Goal: Task Accomplishment & Management: Use online tool/utility

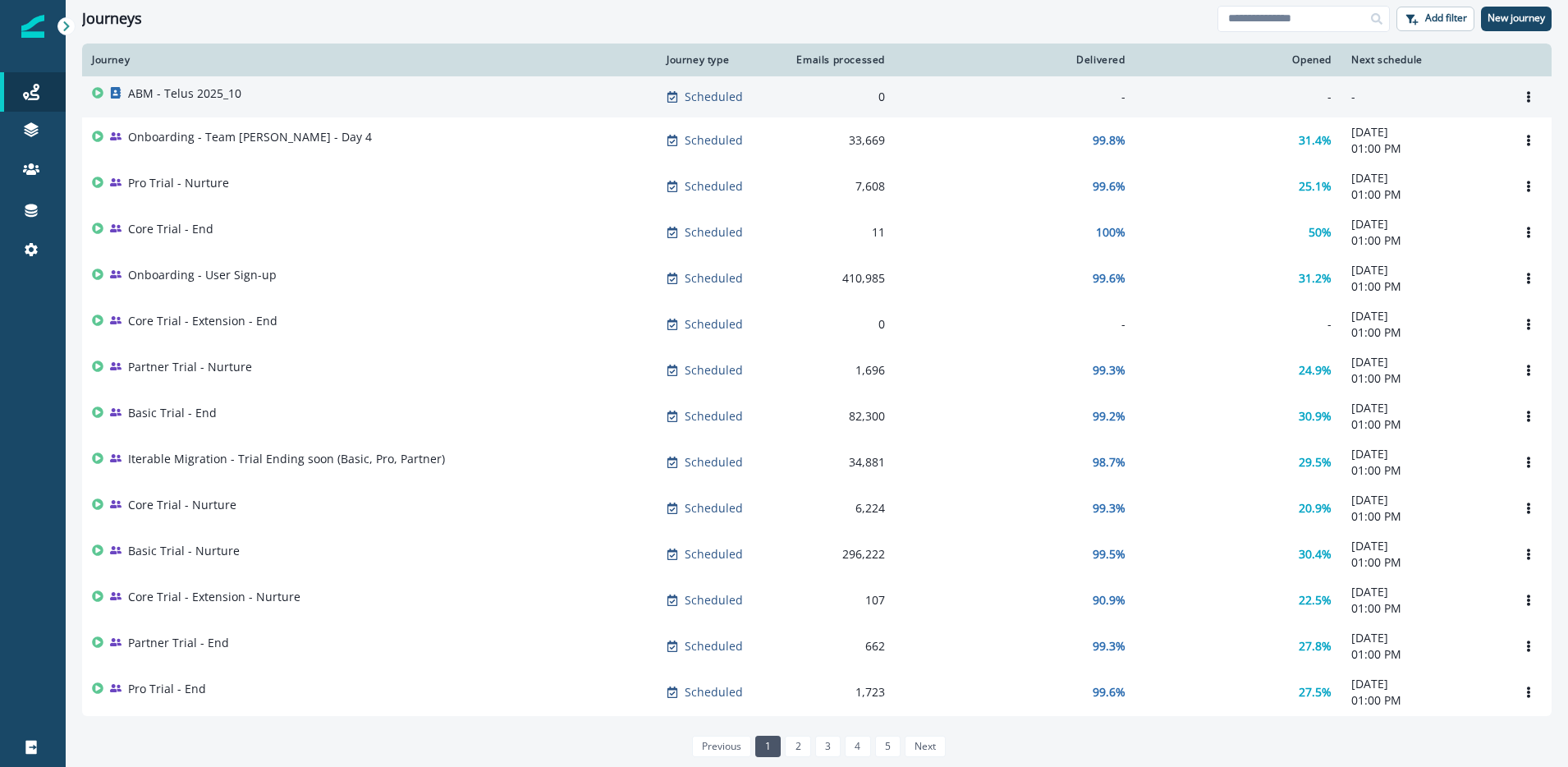
click at [182, 90] on p "ABM - Telus 2025_10" at bounding box center [184, 93] width 113 height 16
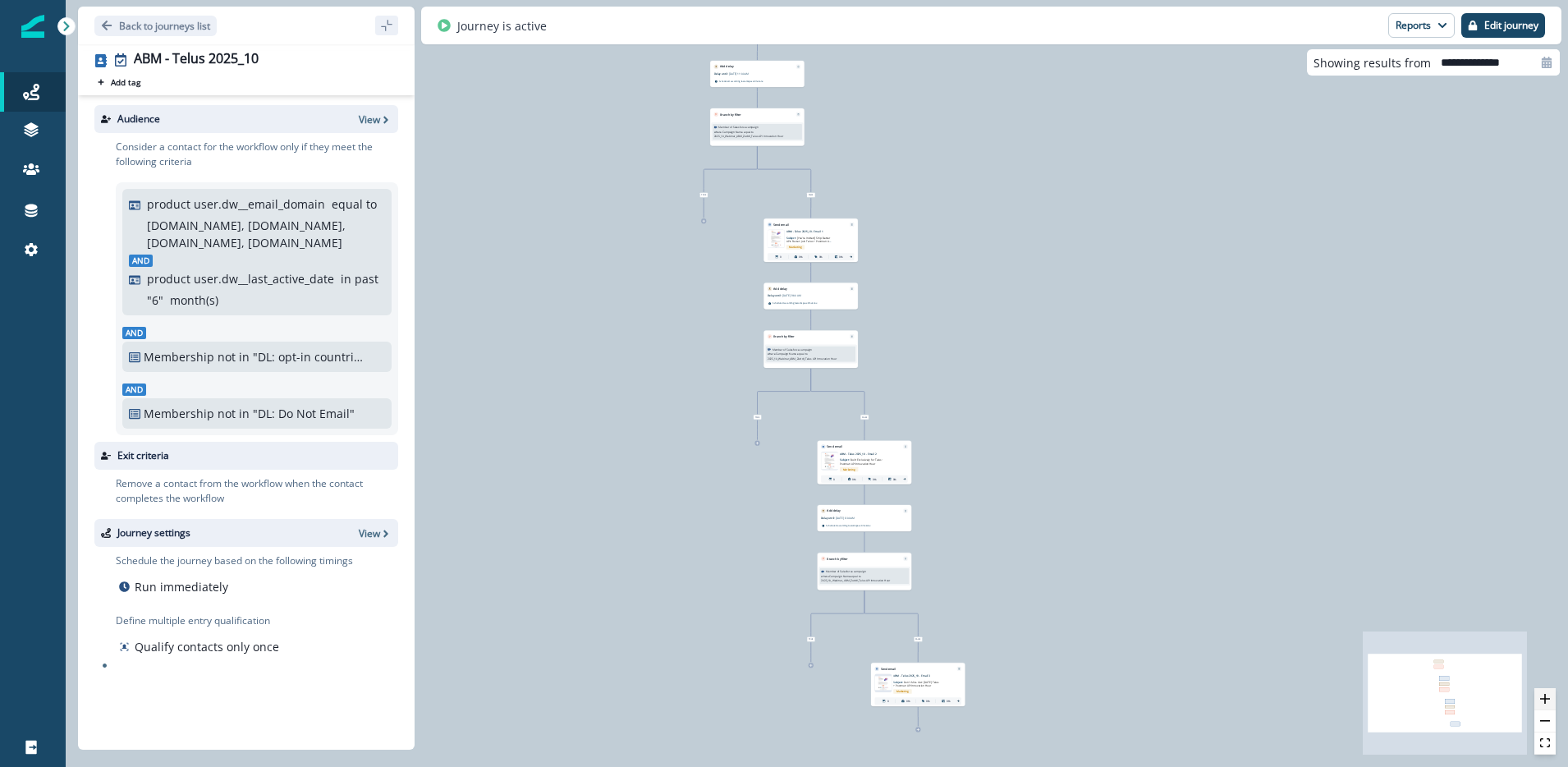
click at [1543, 700] on icon "zoom in" at bounding box center [1545, 698] width 10 height 10
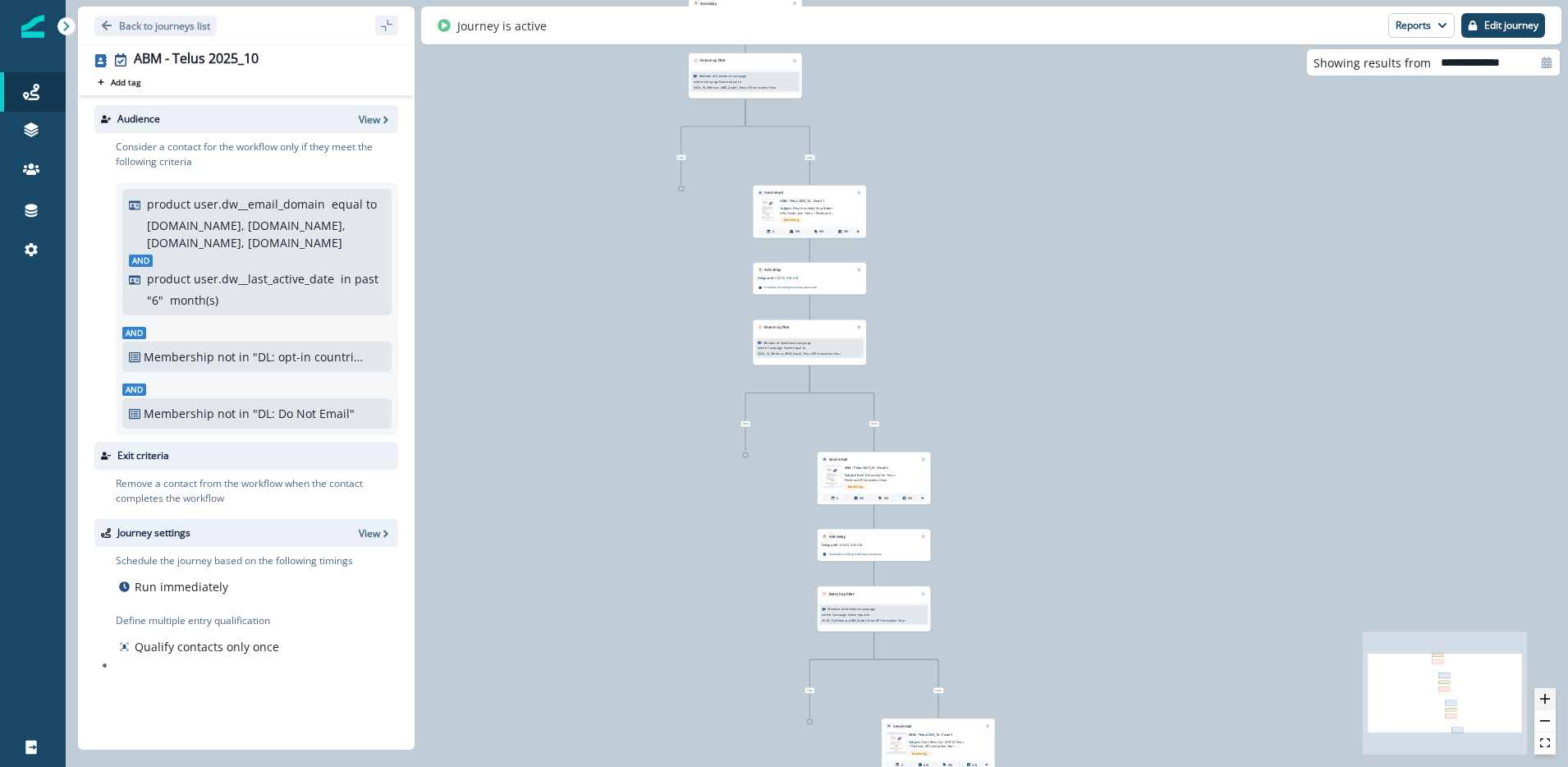
click at [1543, 700] on icon "zoom in" at bounding box center [1545, 698] width 10 height 10
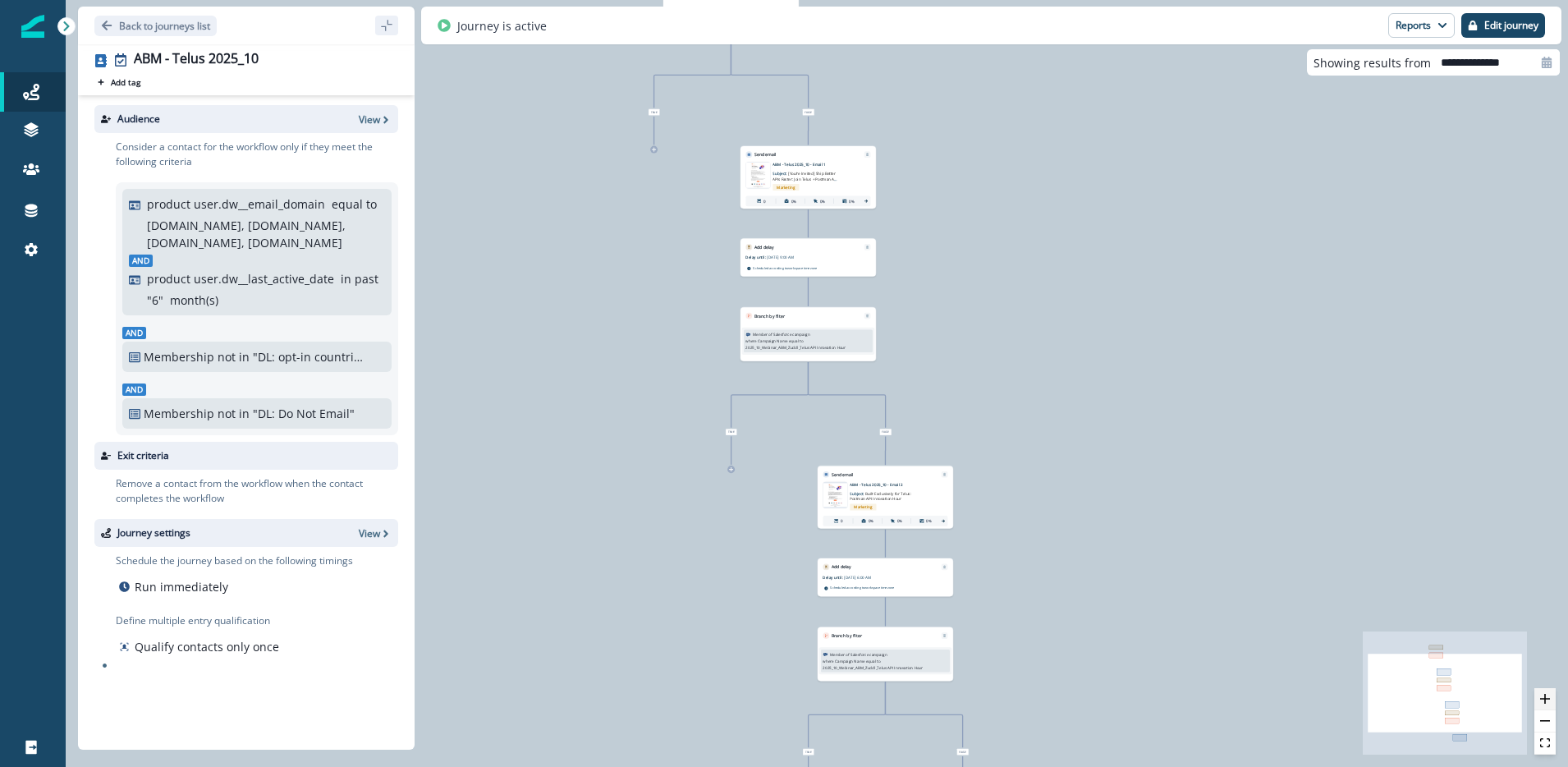
click at [1543, 700] on icon "zoom in" at bounding box center [1545, 698] width 10 height 10
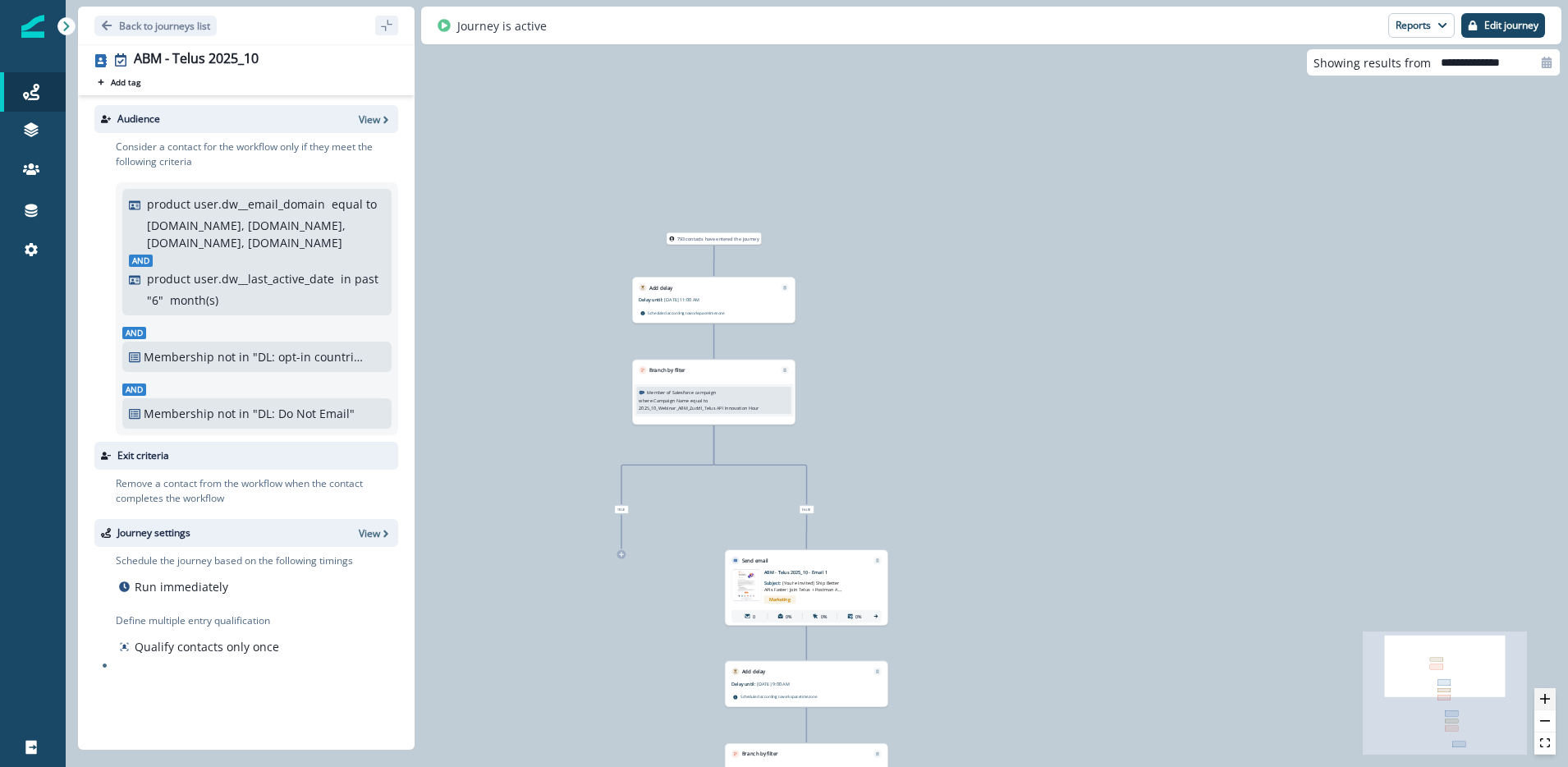
click at [1545, 698] on icon "zoom in" at bounding box center [1545, 698] width 10 height 10
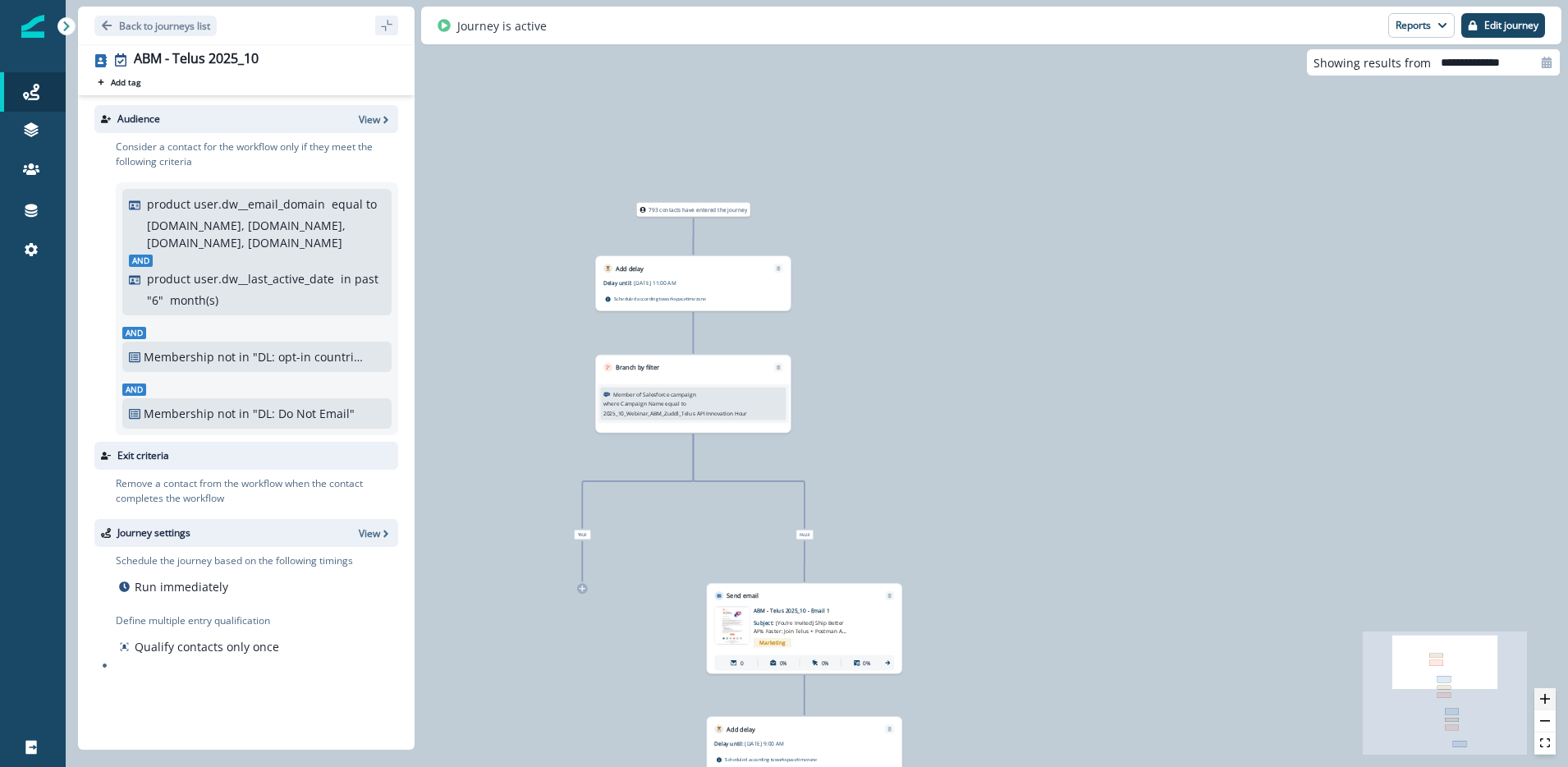
click at [1543, 698] on icon "zoom in" at bounding box center [1545, 698] width 10 height 10
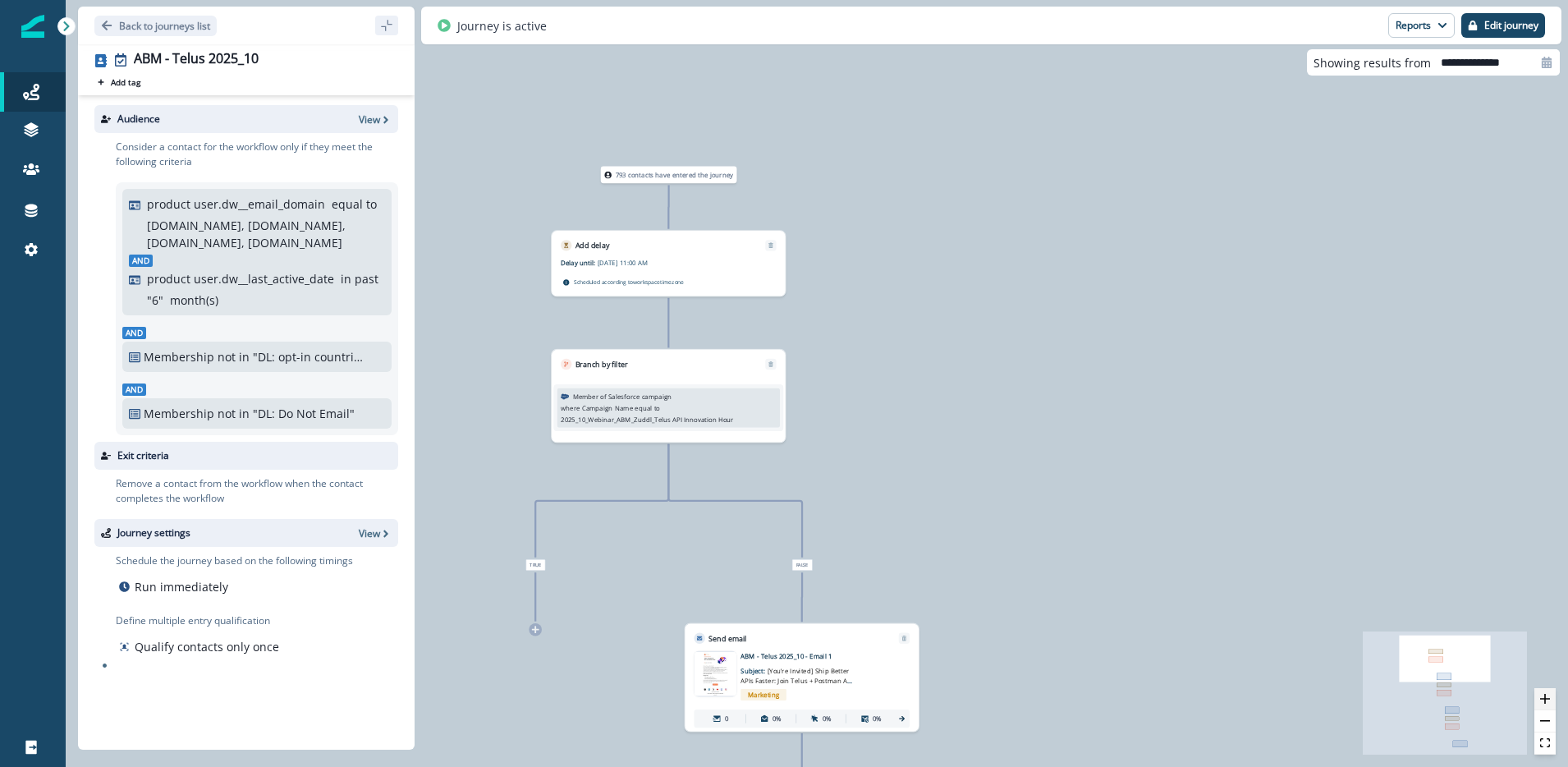
click at [1543, 698] on icon "zoom in" at bounding box center [1545, 698] width 10 height 10
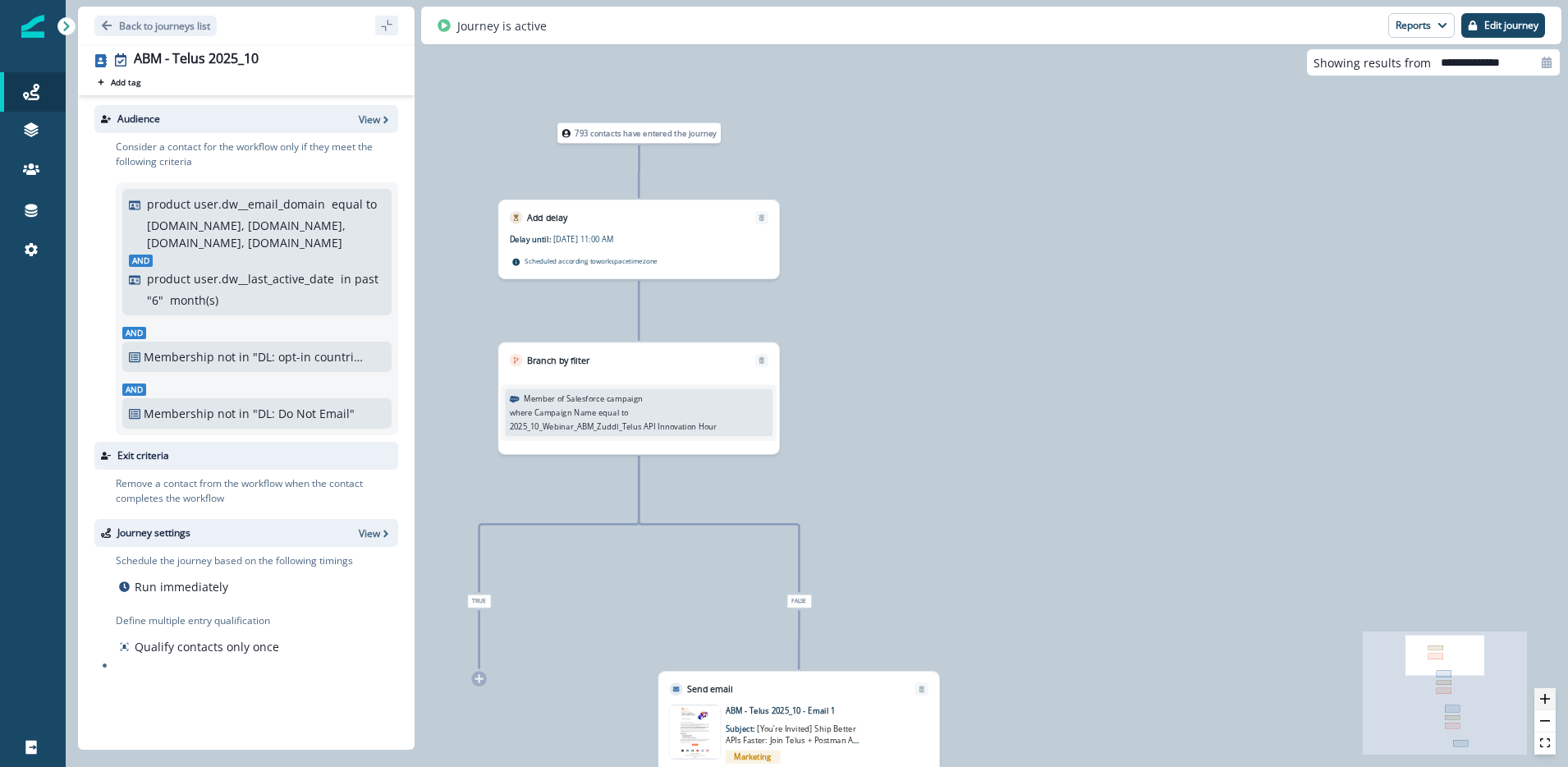
click at [1543, 698] on icon "zoom in" at bounding box center [1545, 698] width 10 height 10
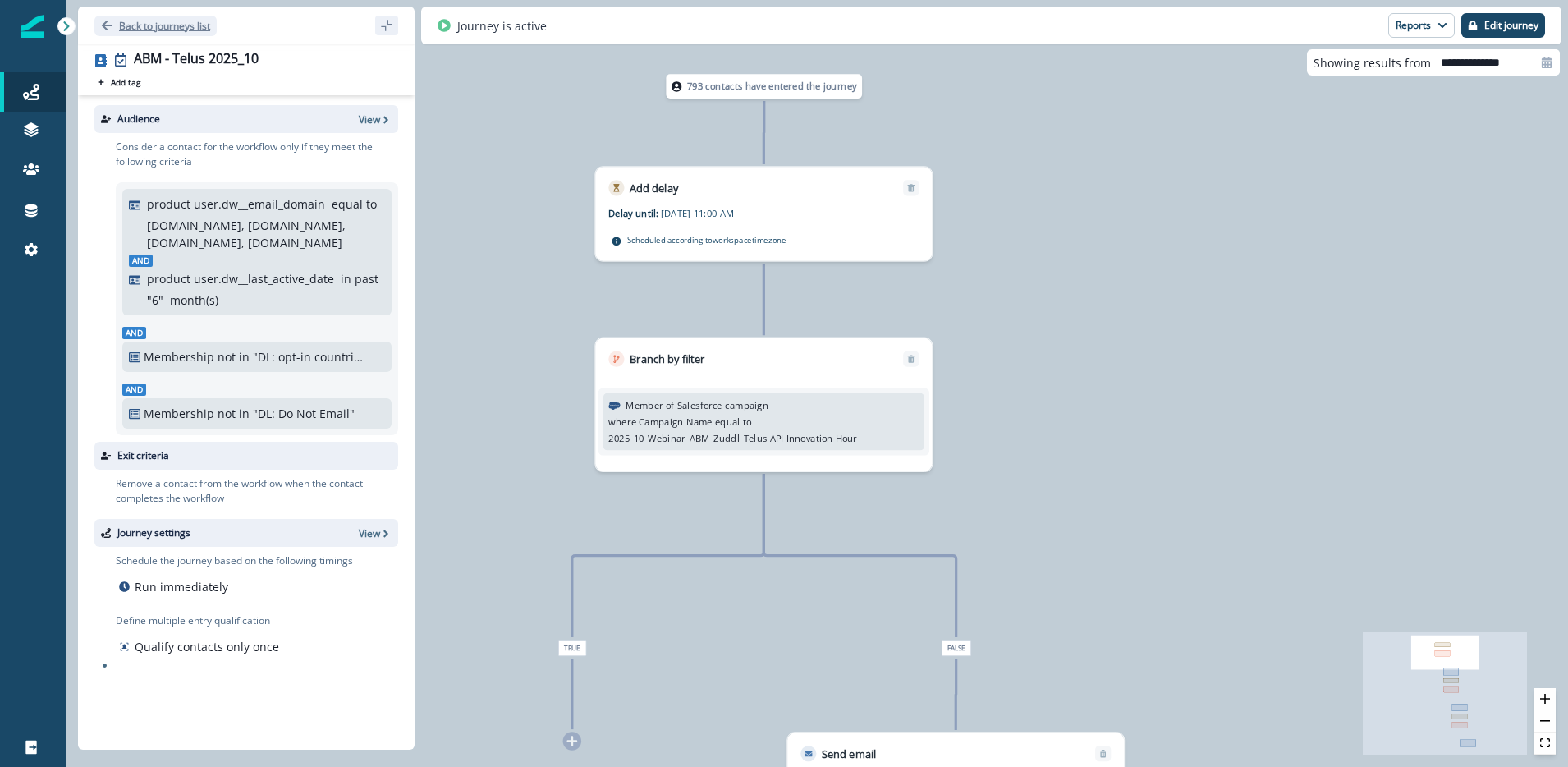
click at [108, 28] on icon "Go back" at bounding box center [107, 26] width 11 height 11
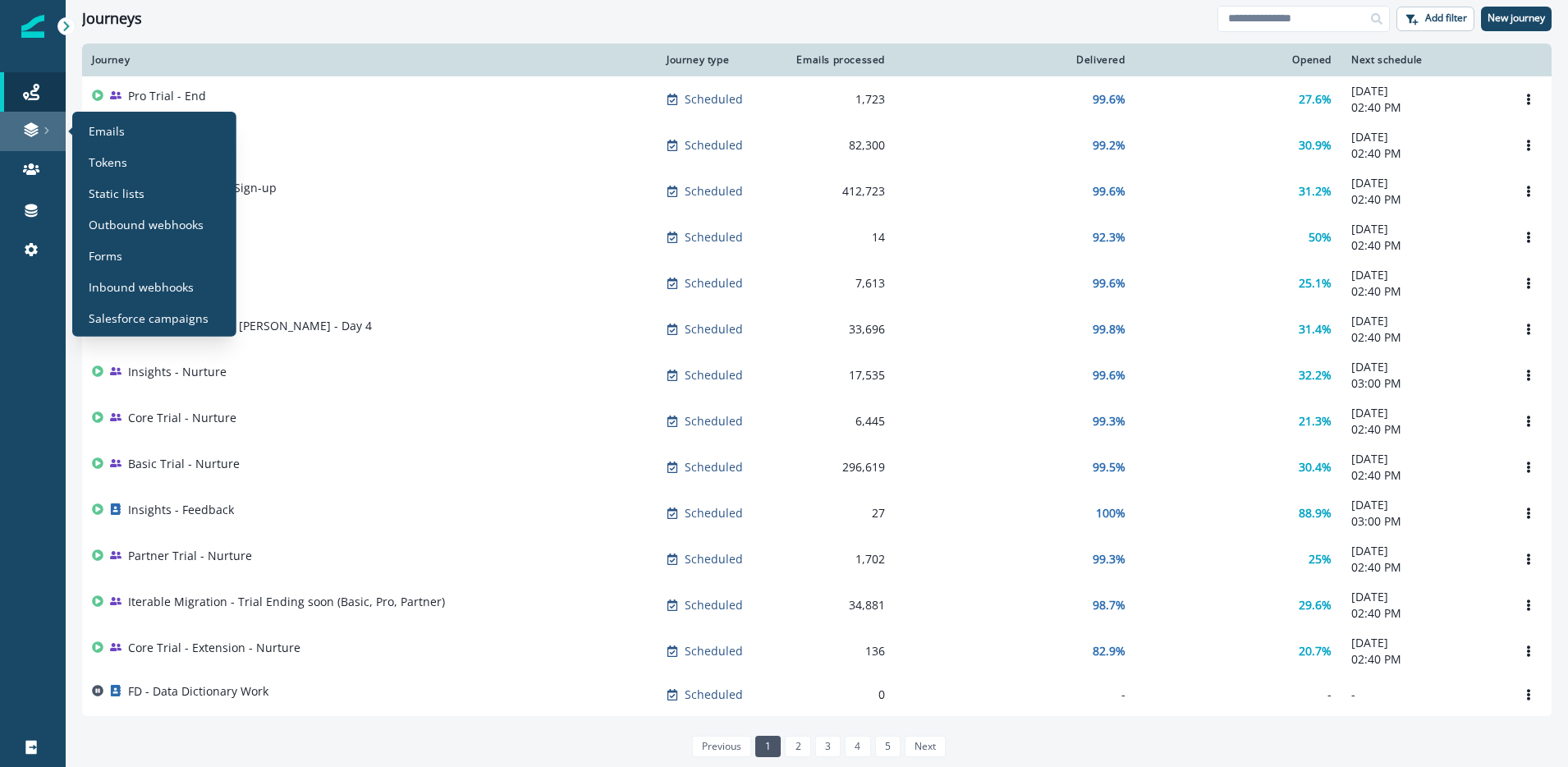
click at [45, 127] on icon at bounding box center [47, 131] width 9 height 9
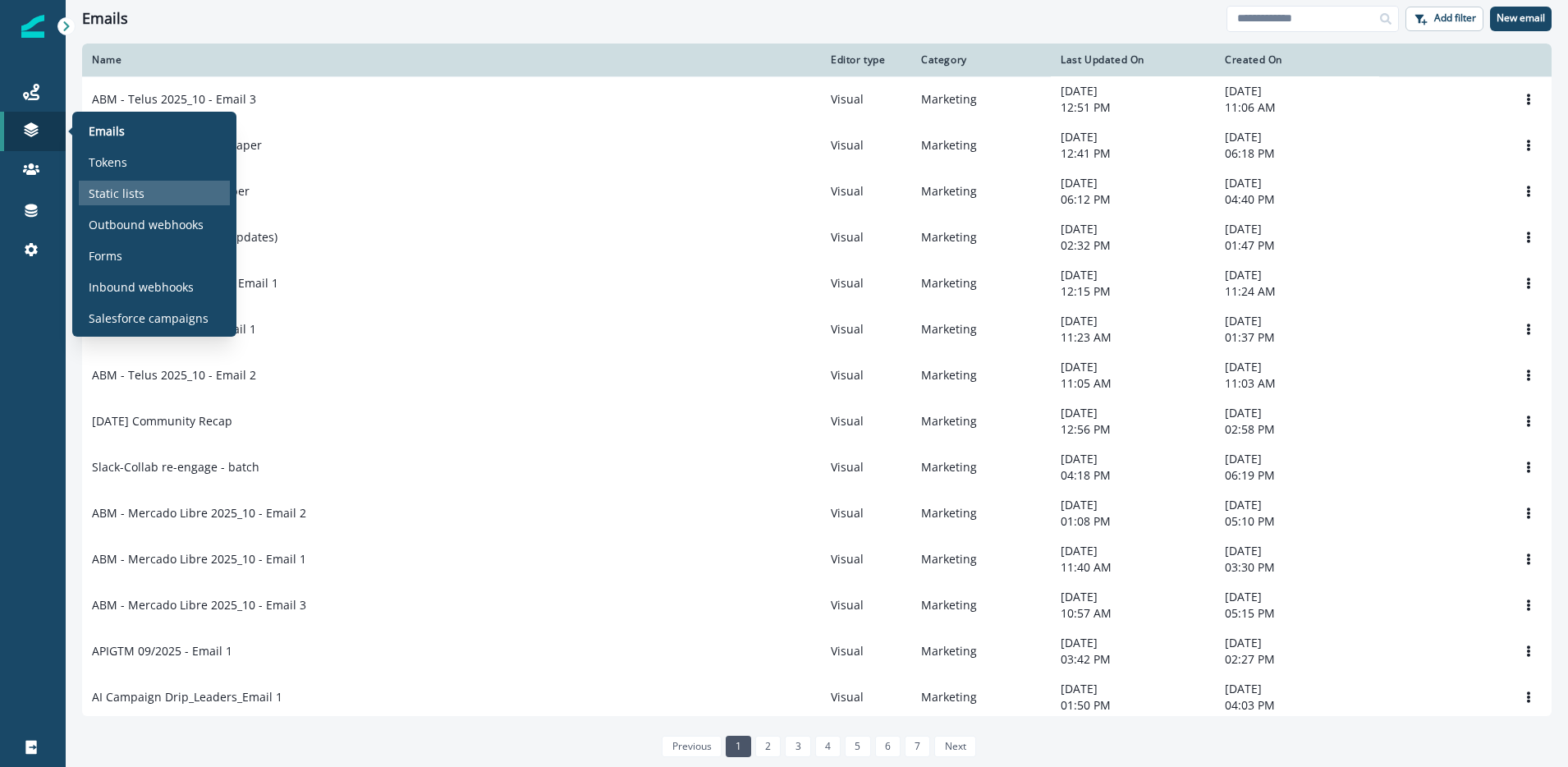
click at [133, 185] on p "Static lists" at bounding box center [116, 194] width 56 height 17
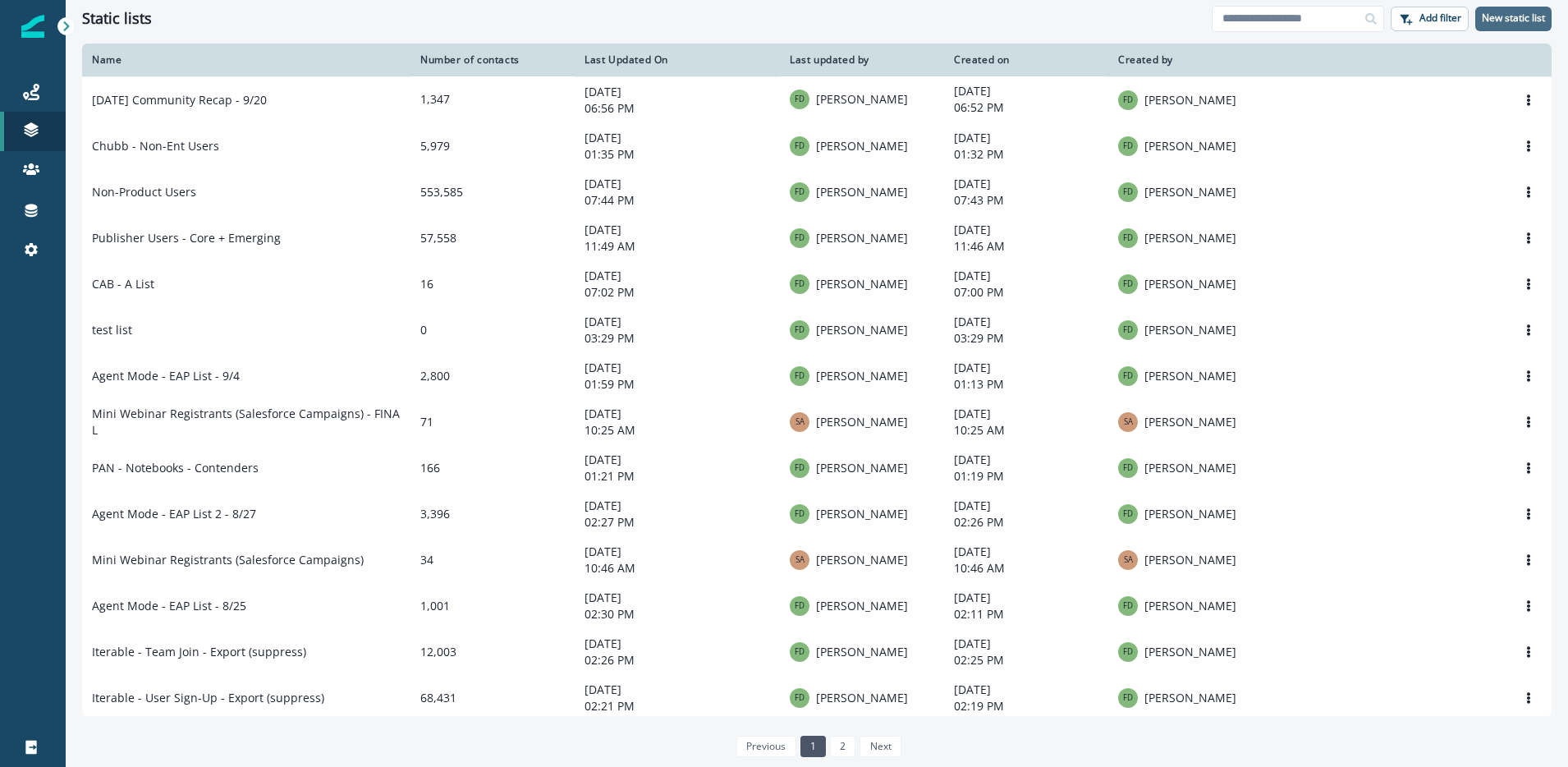
click at [1514, 17] on p "New static list" at bounding box center [1514, 18] width 63 height 11
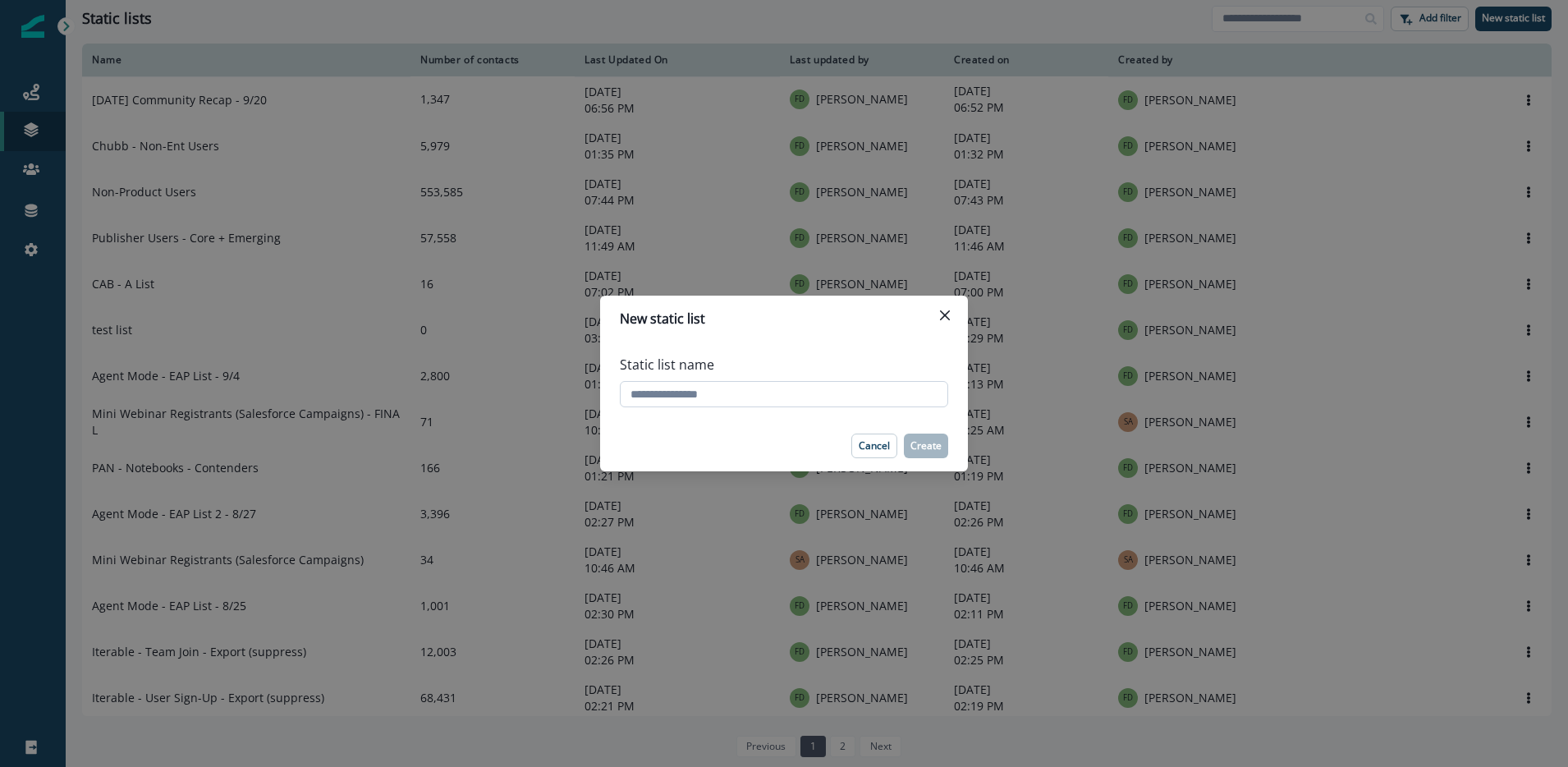
click at [693, 394] on input "Static list name" at bounding box center [784, 394] width 328 height 27
click at [695, 398] on input "Static list name" at bounding box center [784, 394] width 328 height 27
type input "**********"
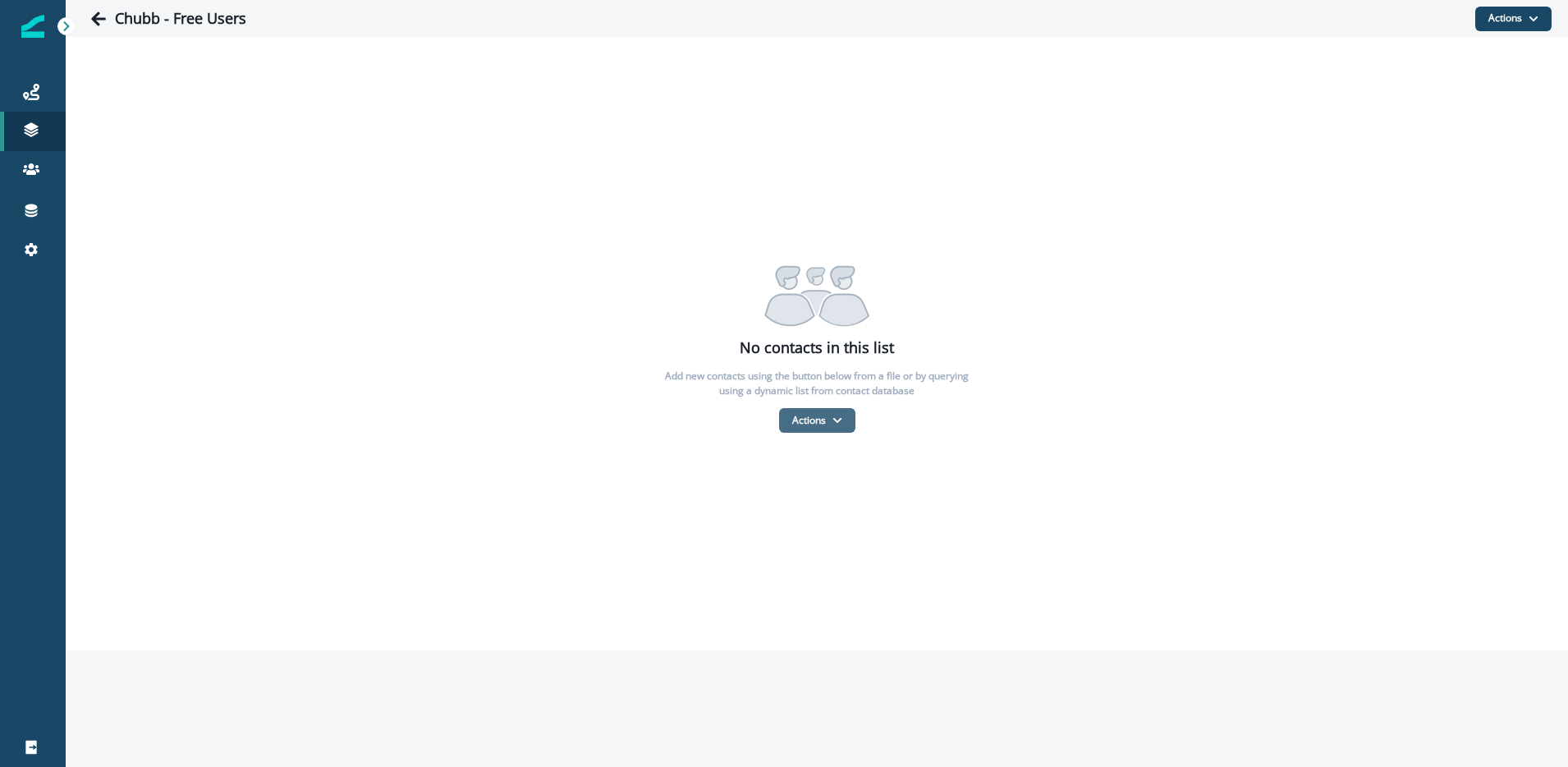
click at [836, 420] on icon "button" at bounding box center [836, 420] width 9 height 5
click at [847, 488] on button "From a CSV file" at bounding box center [853, 490] width 146 height 27
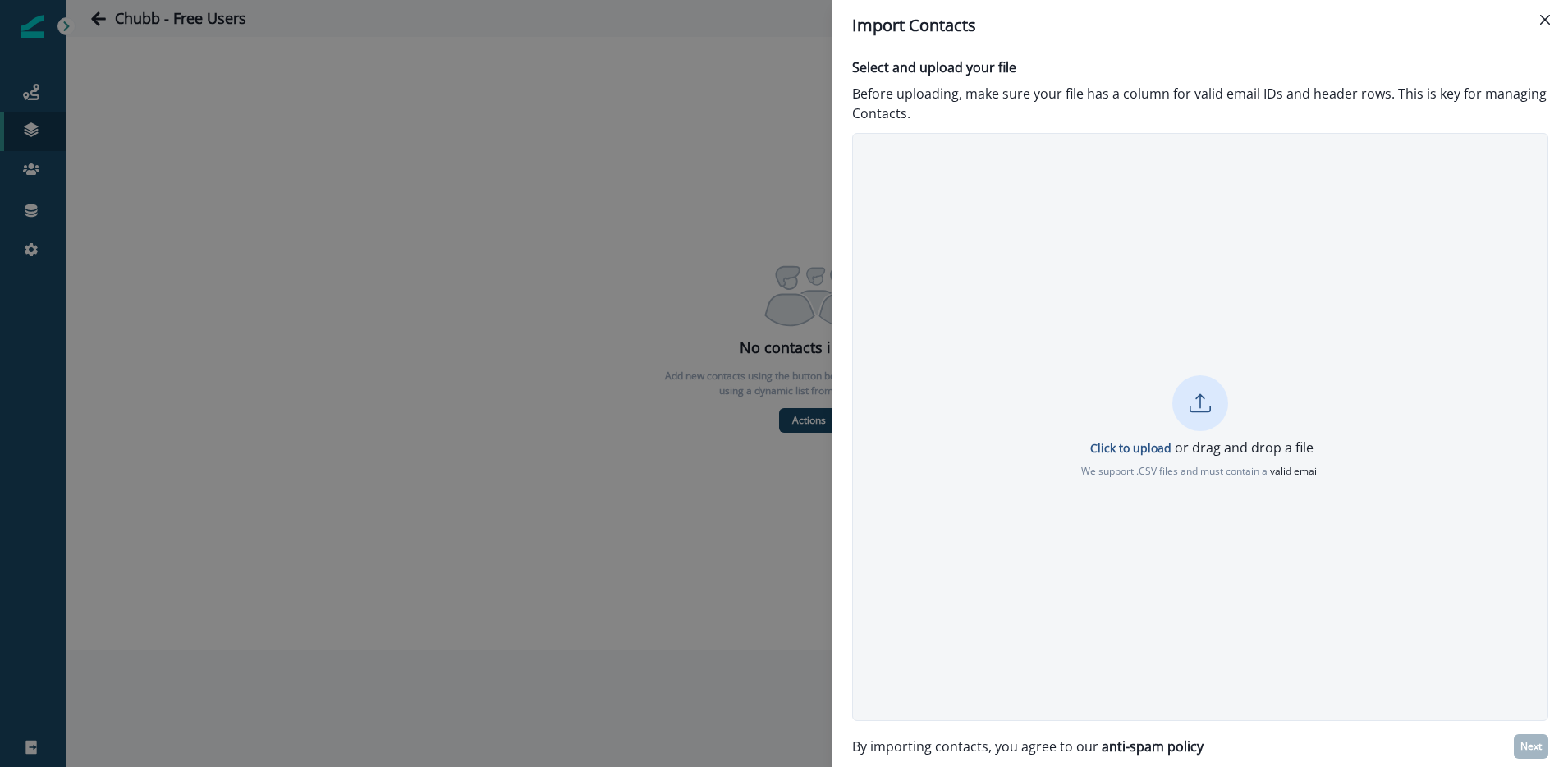
click at [1207, 410] on icon at bounding box center [1200, 403] width 21 height 21
click at [1530, 743] on p "Next" at bounding box center [1531, 746] width 21 height 11
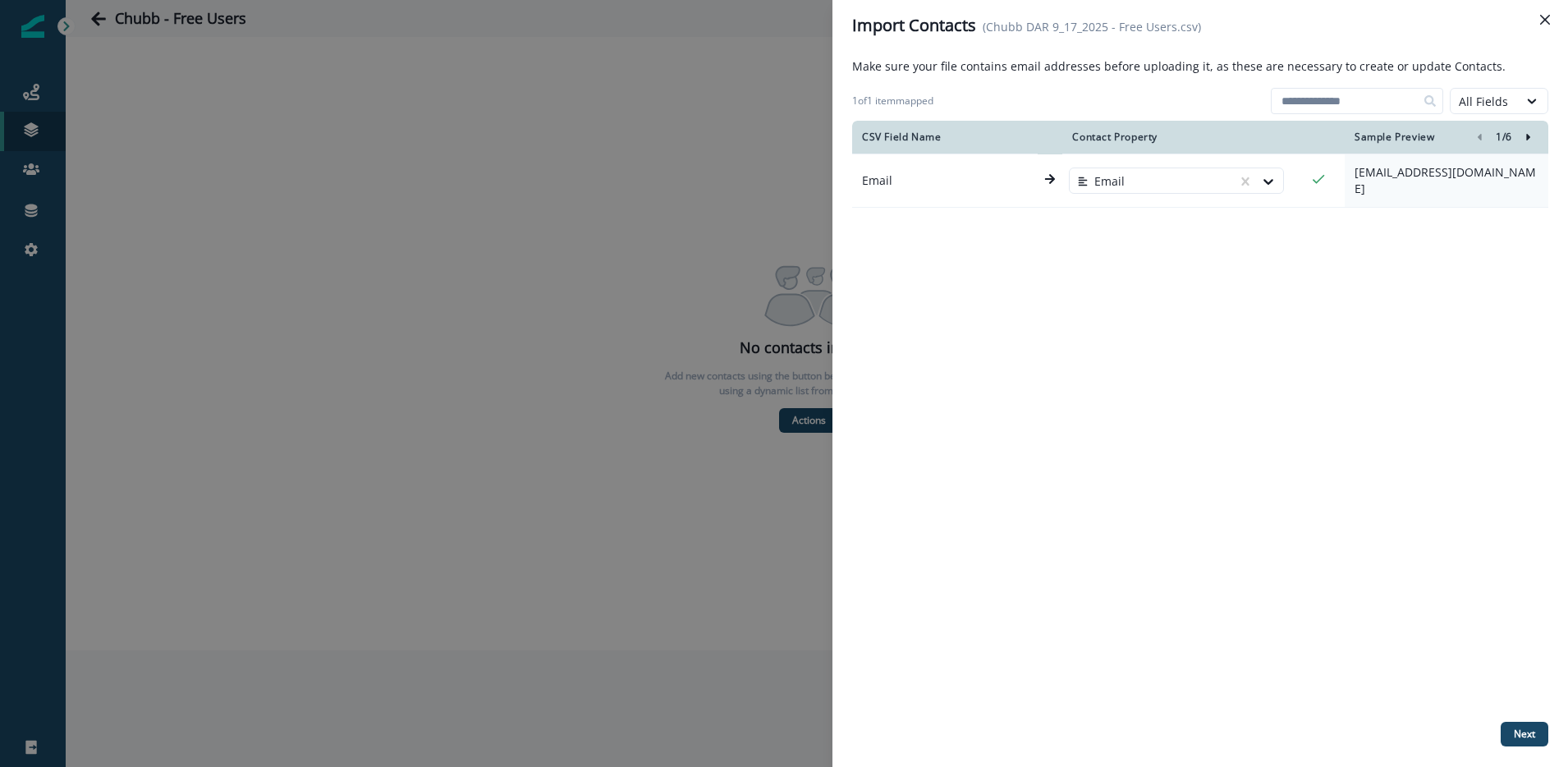
click at [1532, 140] on icon "Right-forward-icon" at bounding box center [1529, 137] width 11 height 11
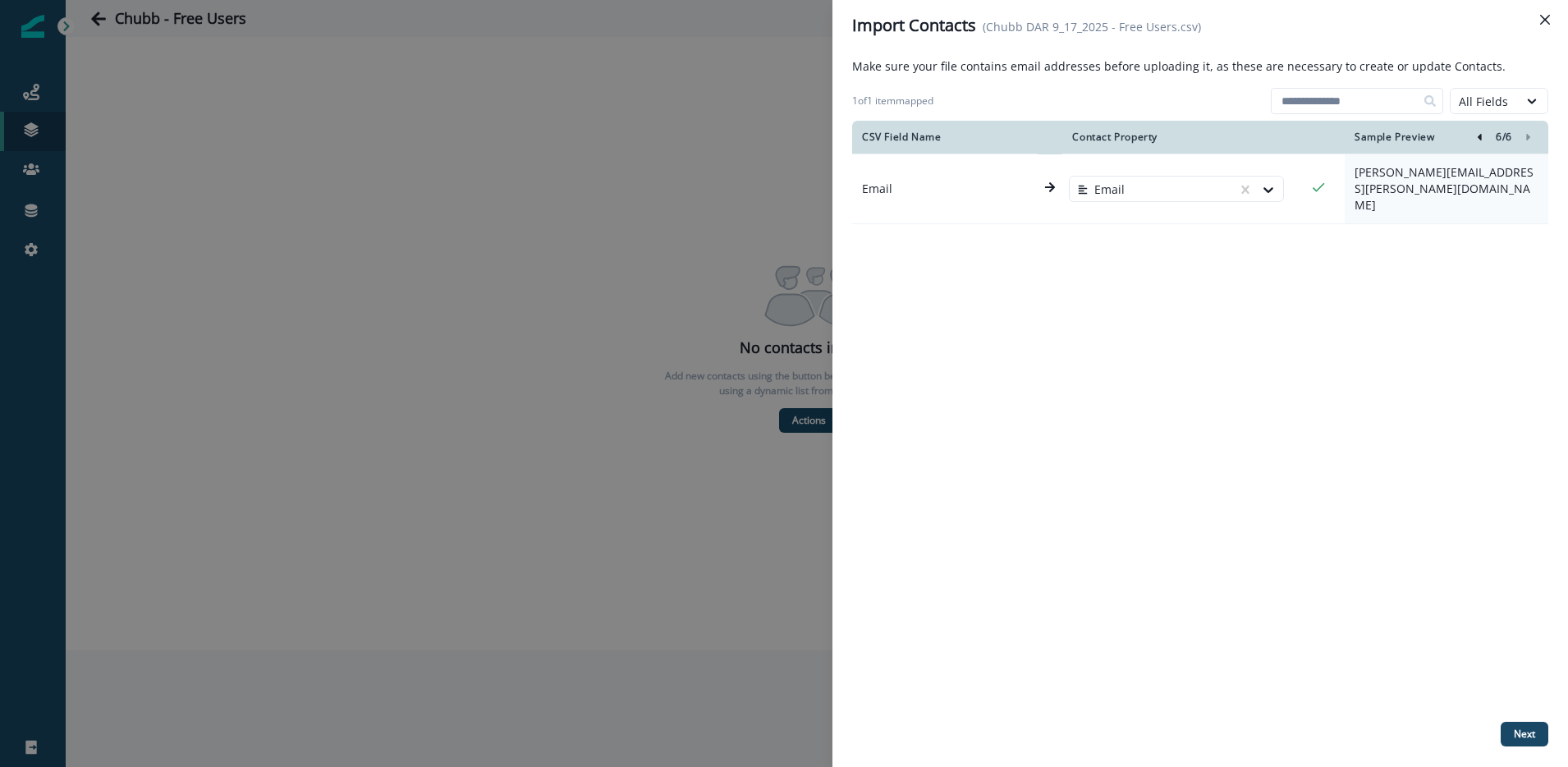
click at [1017, 506] on div "CSV Field Name Contact Property Sample Preview 6 / 6 Email Email [PERSON_NAME][…" at bounding box center [1201, 418] width 696 height 594
click at [1525, 735] on p "Next" at bounding box center [1524, 735] width 21 height 11
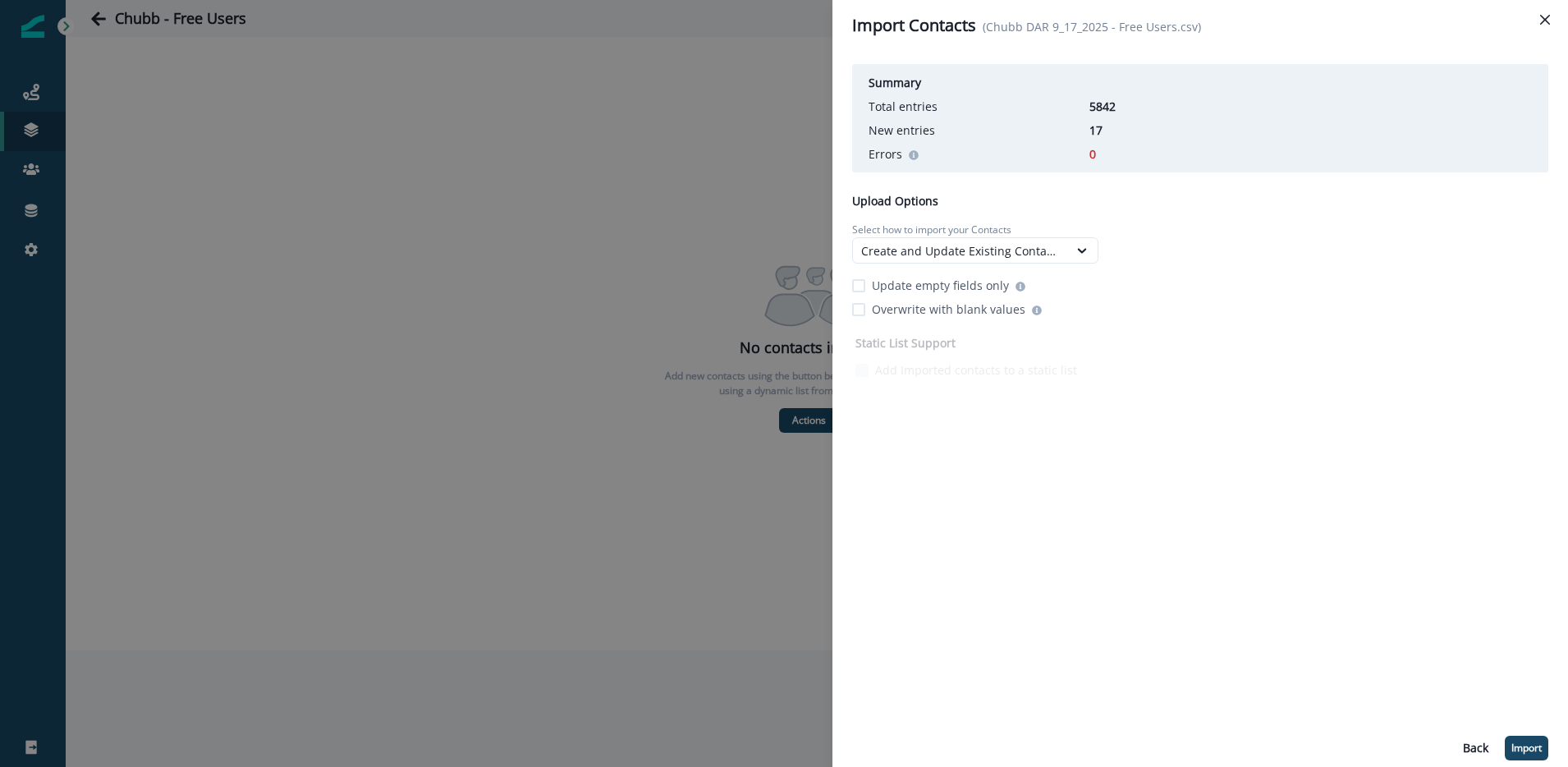
click at [1097, 131] on p "17" at bounding box center [1130, 130] width 82 height 17
click at [953, 429] on div "Summary Total entries 5842 New entries 17 Errors 0 Upload Options Select how to…" at bounding box center [1201, 408] width 696 height 703
click at [1080, 246] on icon at bounding box center [1082, 250] width 14 height 16
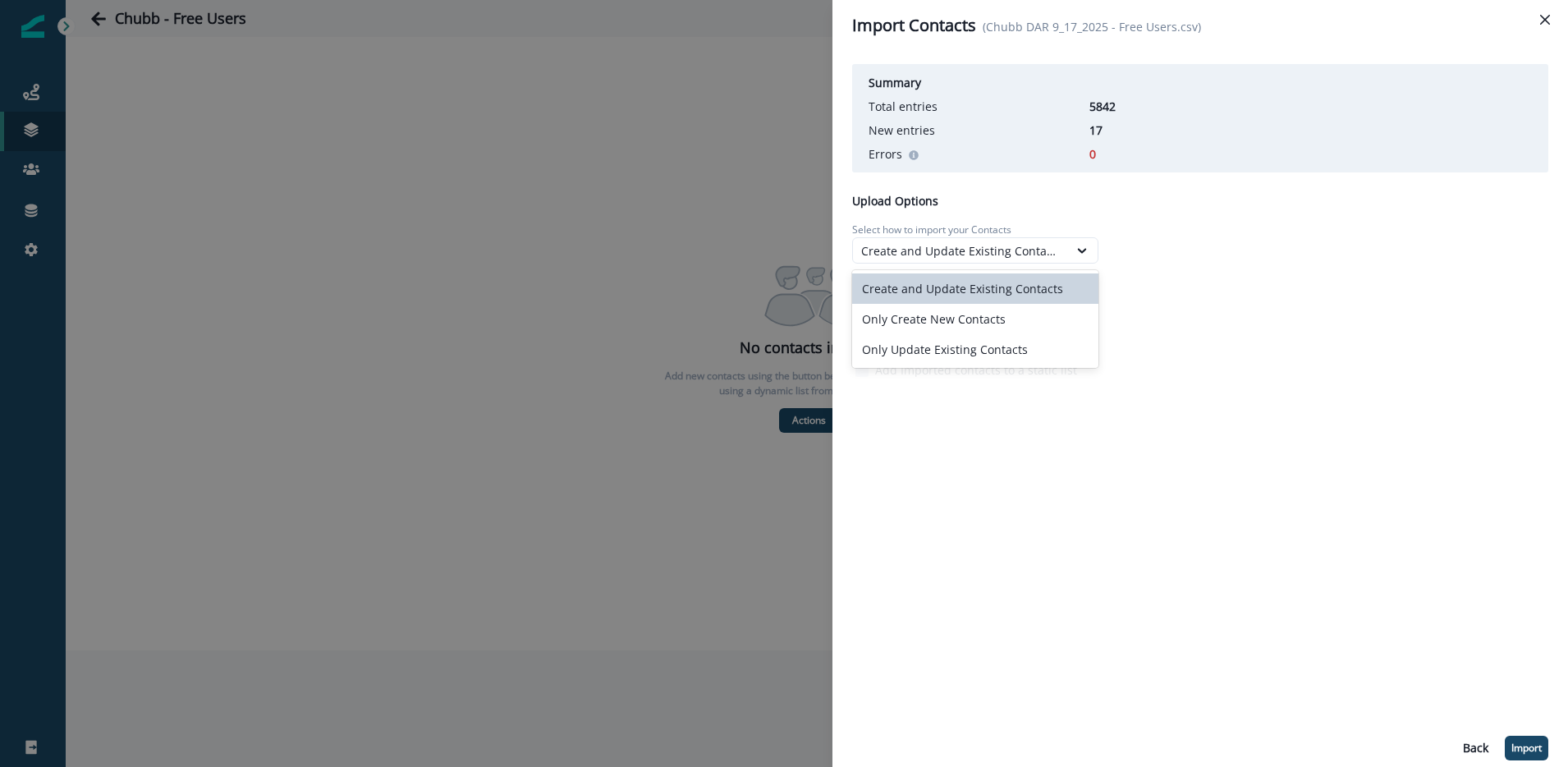
click at [1001, 291] on div "Create and Update Existing Contacts" at bounding box center [976, 289] width 246 height 31
click at [1097, 498] on div "Summary Total entries 5842 New entries 17 Errors 0 Upload Options Select how to…" at bounding box center [1201, 408] width 696 height 703
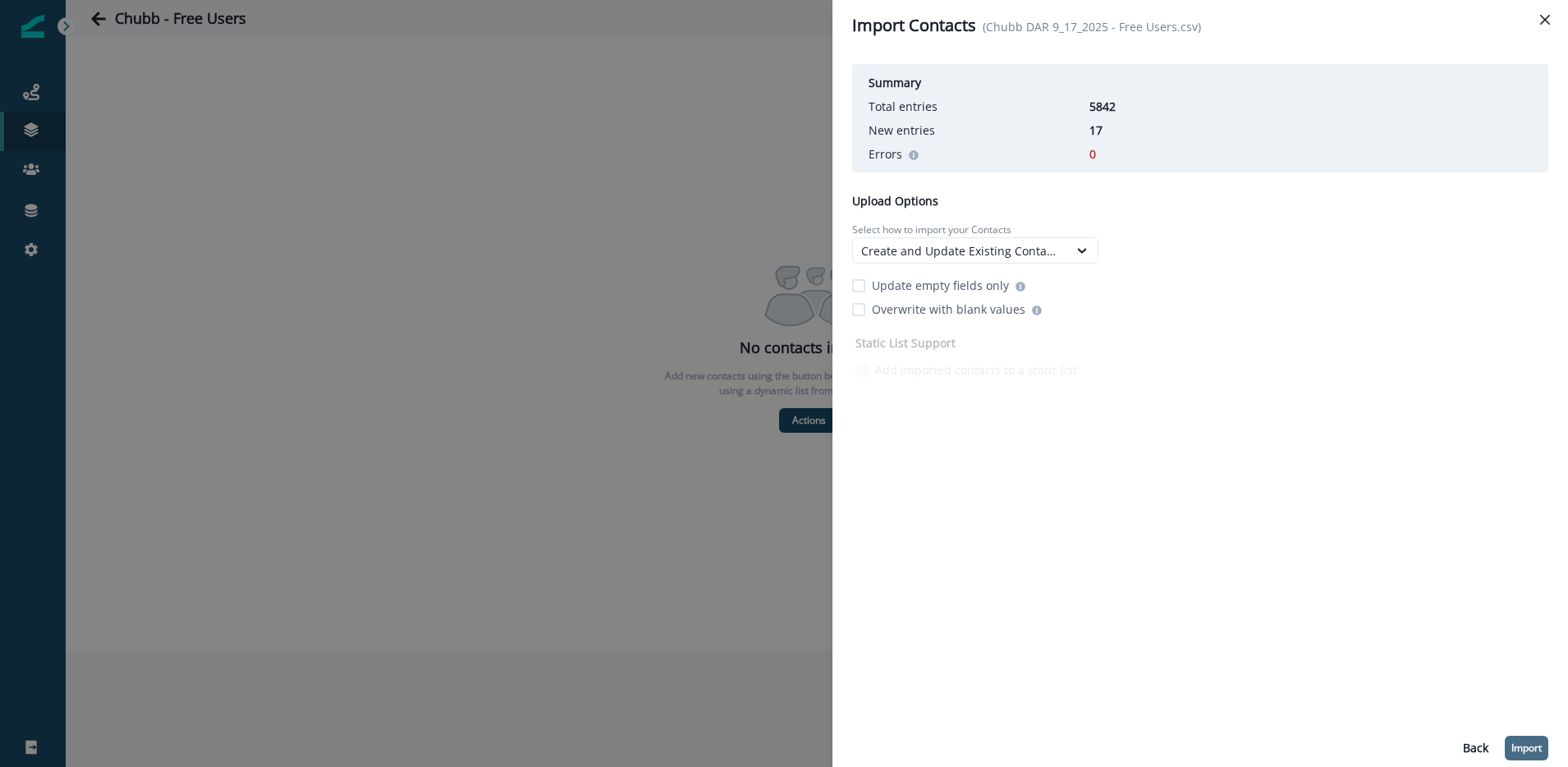
click at [1530, 753] on p "Import" at bounding box center [1527, 748] width 31 height 11
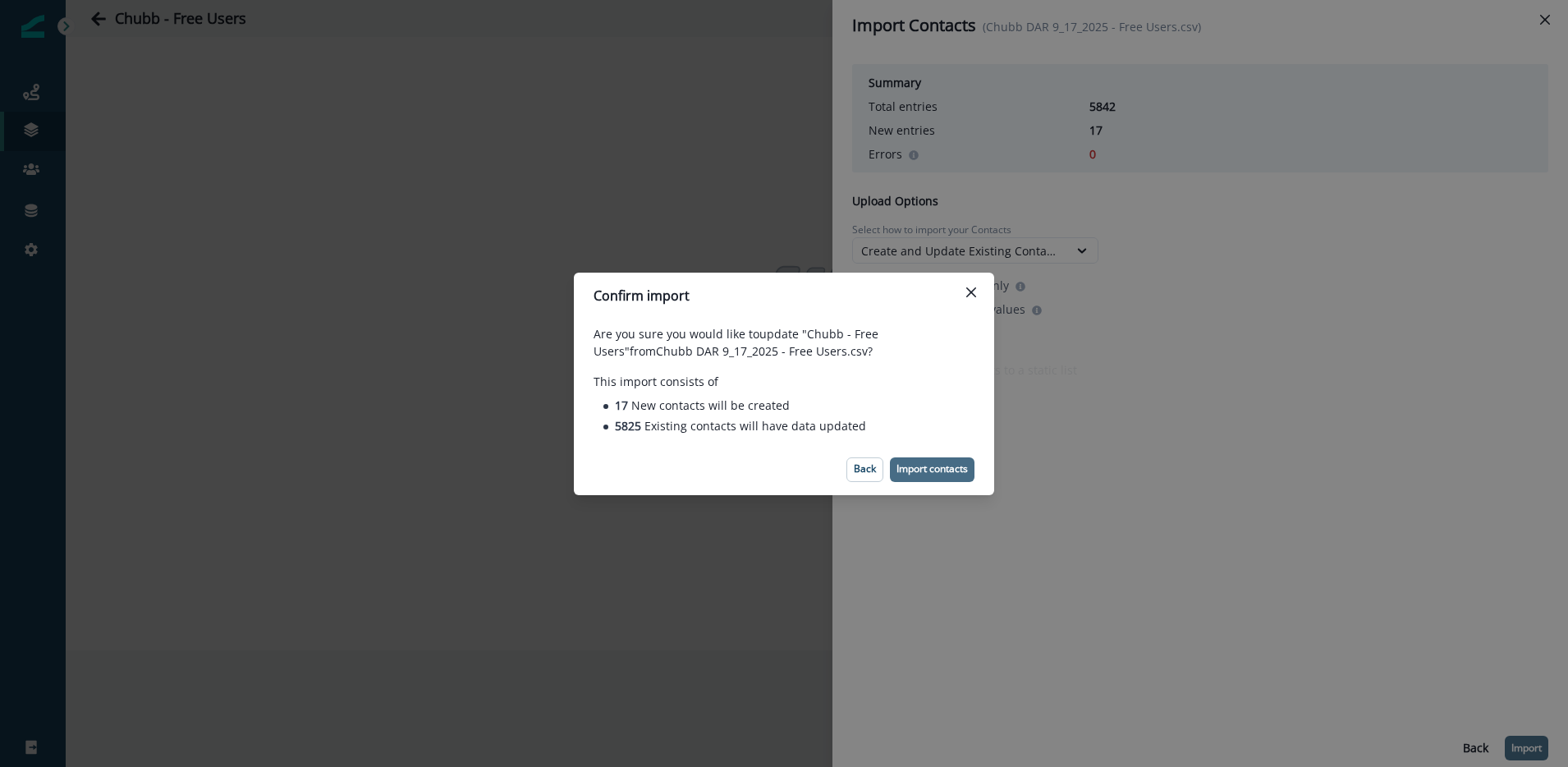
click at [925, 472] on p "Import contacts" at bounding box center [932, 469] width 72 height 11
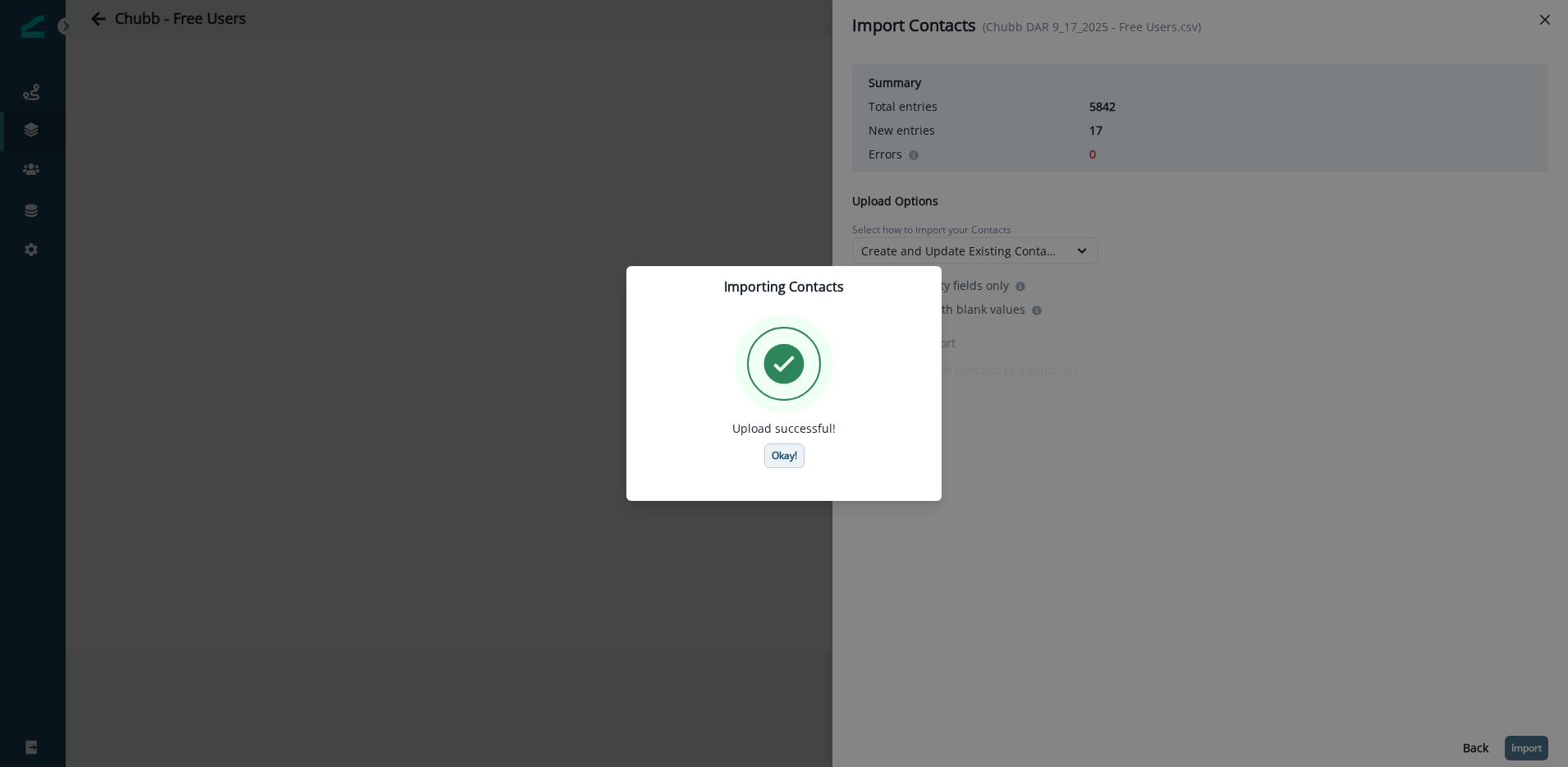
click at [769, 457] on button "Okay!" at bounding box center [784, 456] width 40 height 25
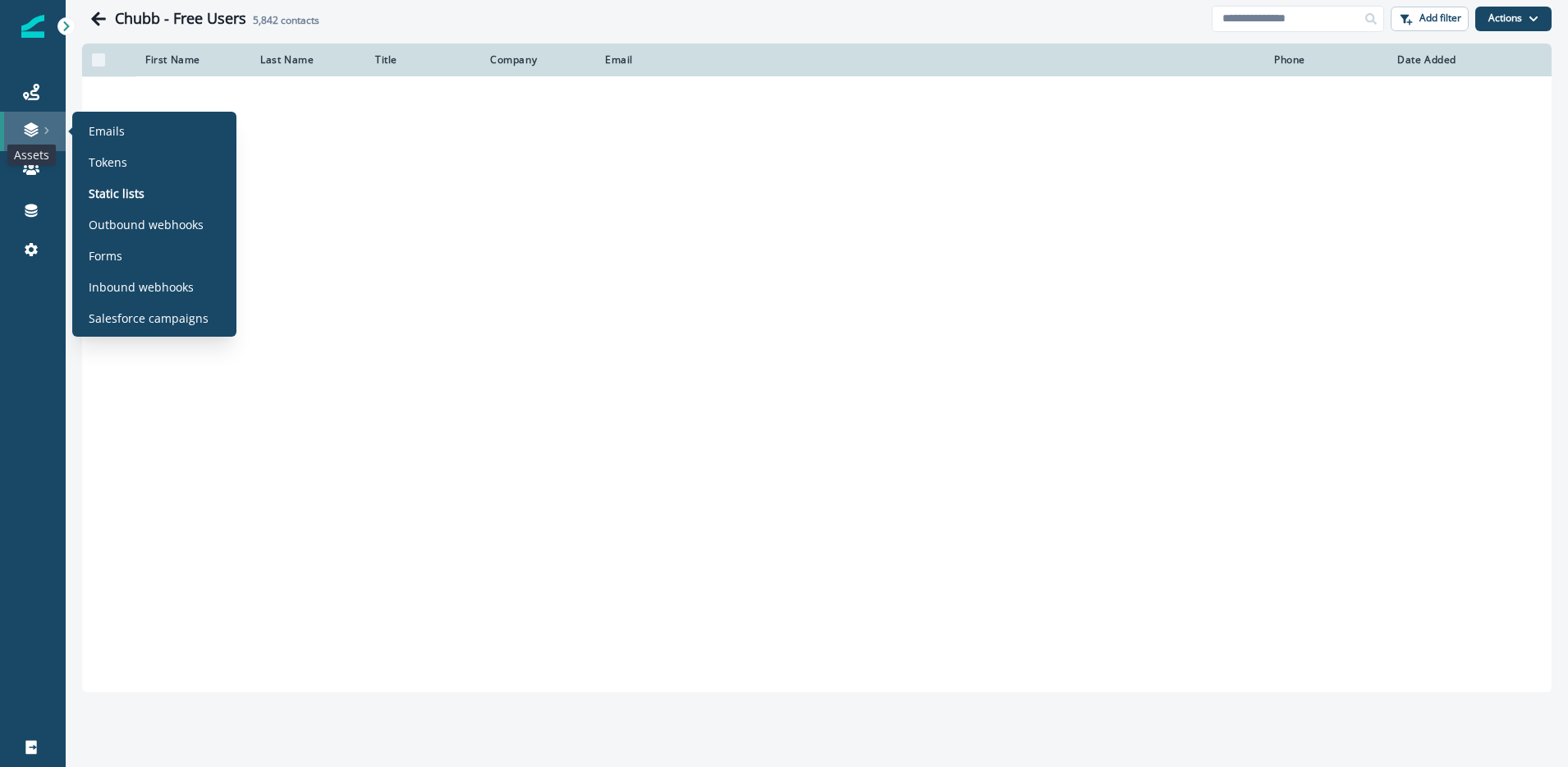
click at [28, 130] on icon at bounding box center [31, 129] width 16 height 16
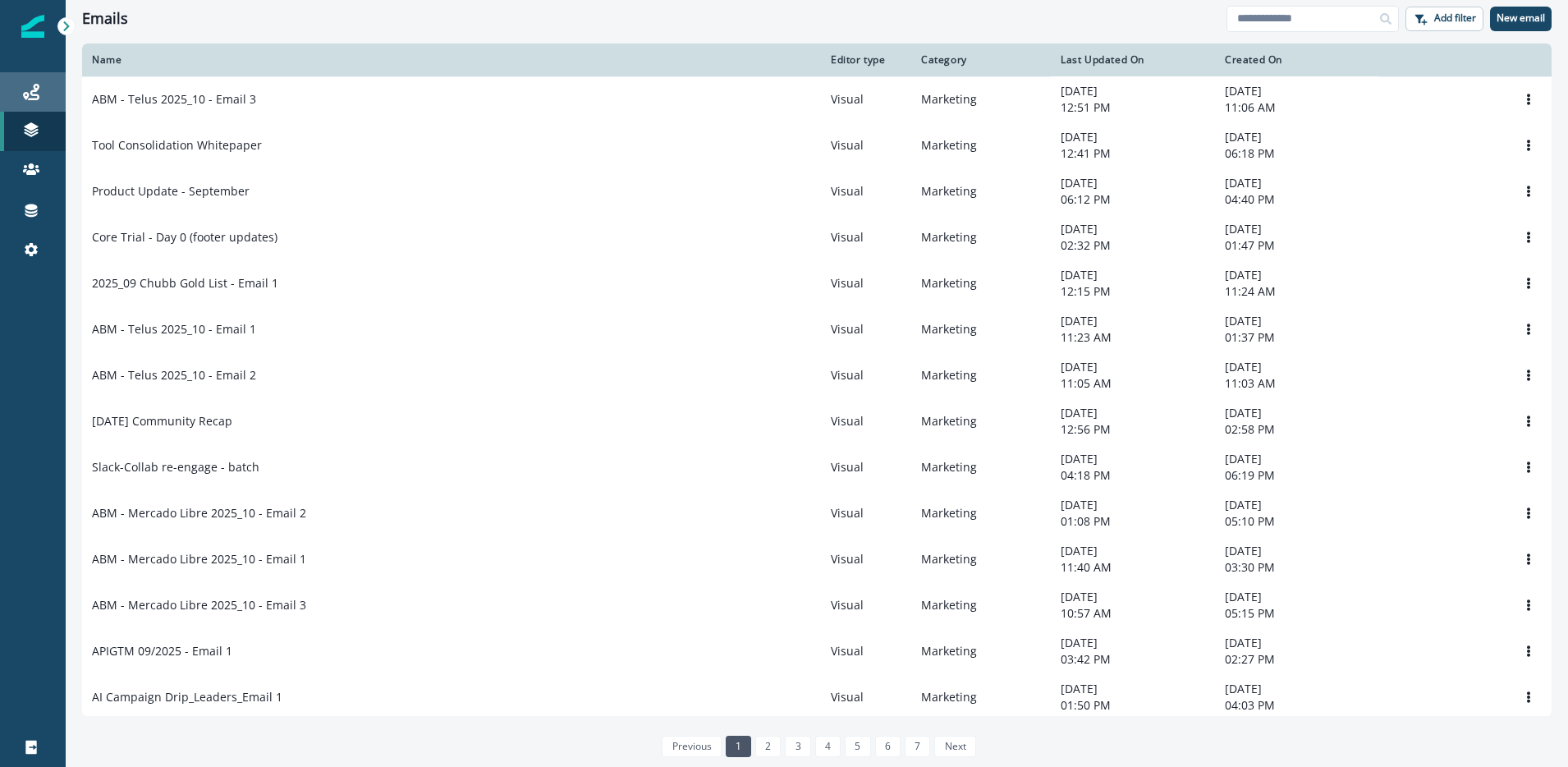
click at [38, 103] on link "Journeys" at bounding box center [32, 92] width 66 height 39
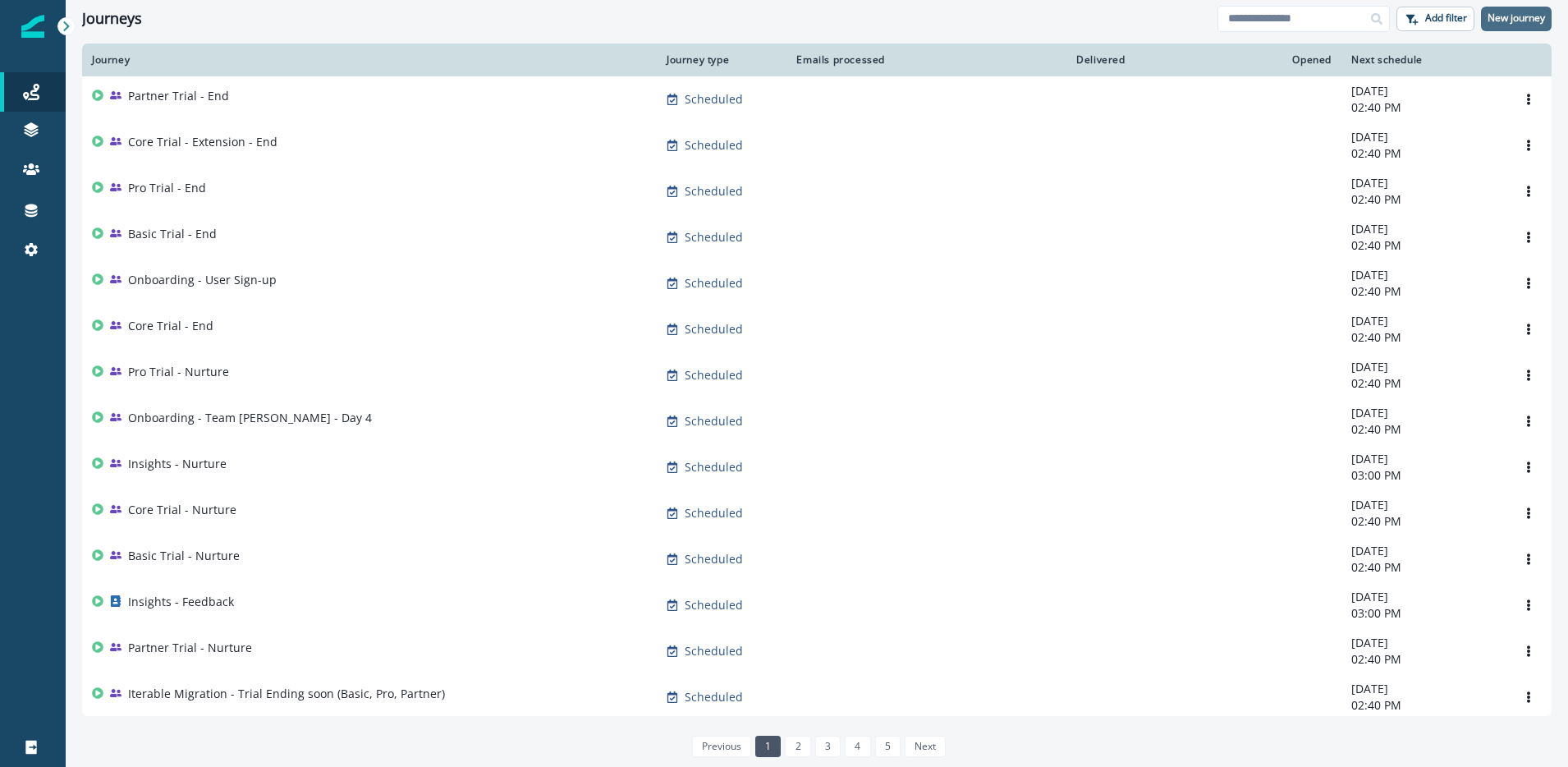
click at [1527, 22] on p "New journey" at bounding box center [1516, 18] width 57 height 11
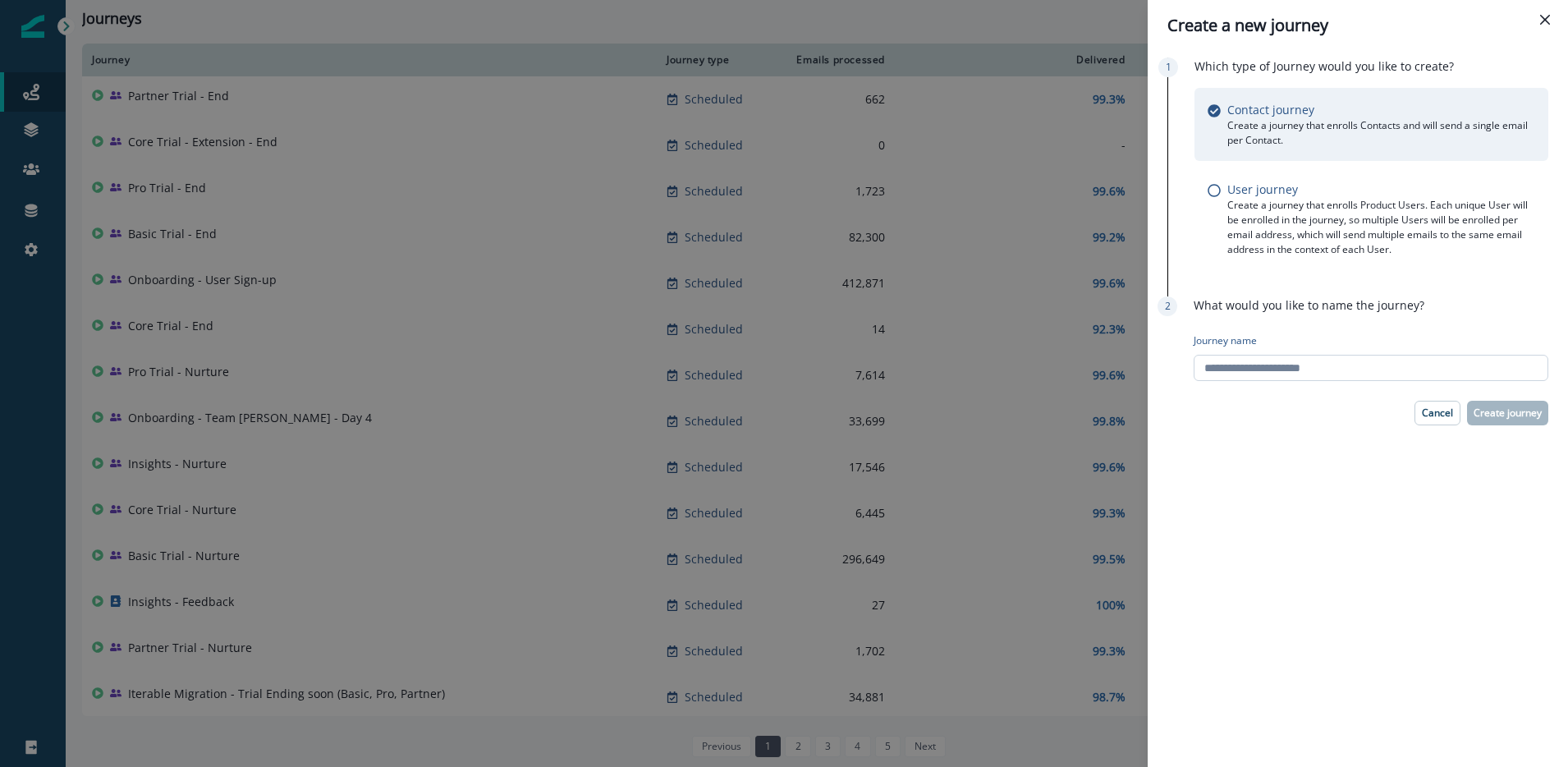
click at [1309, 368] on input "Journey name" at bounding box center [1372, 368] width 355 height 27
type input "**********"
click at [1520, 414] on p "Create journey" at bounding box center [1507, 413] width 68 height 11
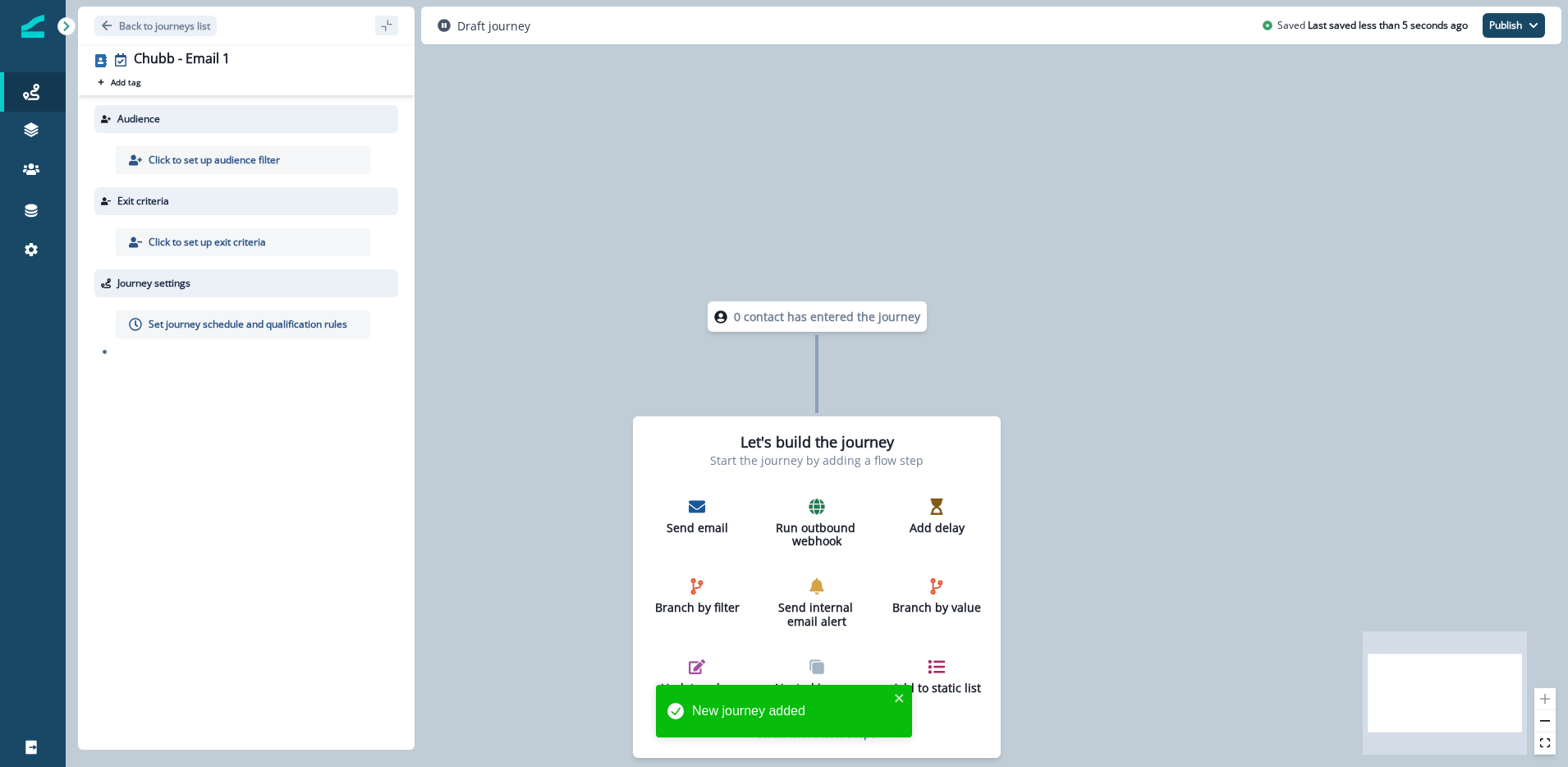
click at [203, 157] on p "Click to set up audience filter" at bounding box center [215, 159] width 132 height 14
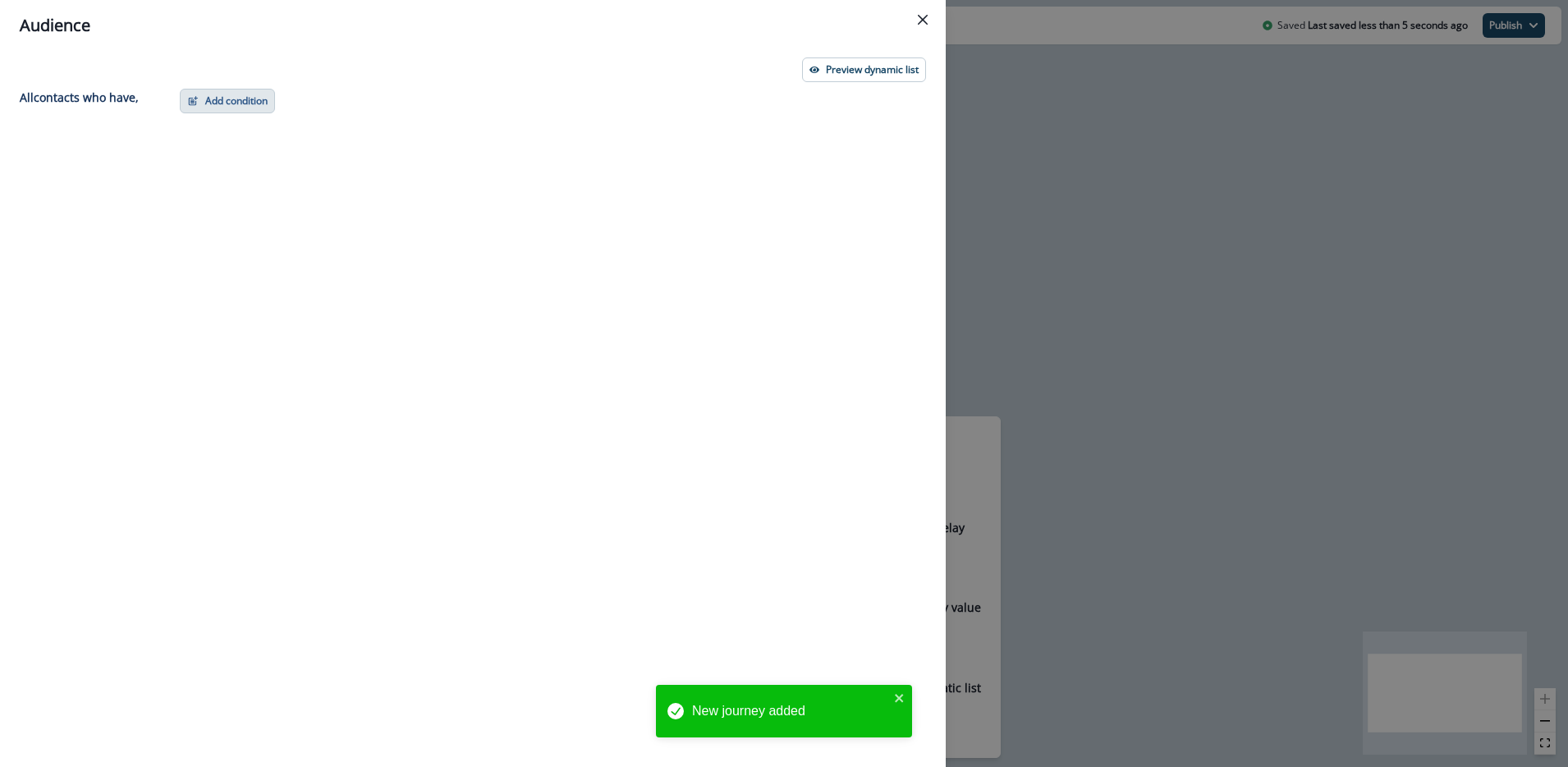
click at [258, 92] on button "Add condition" at bounding box center [228, 101] width 95 height 25
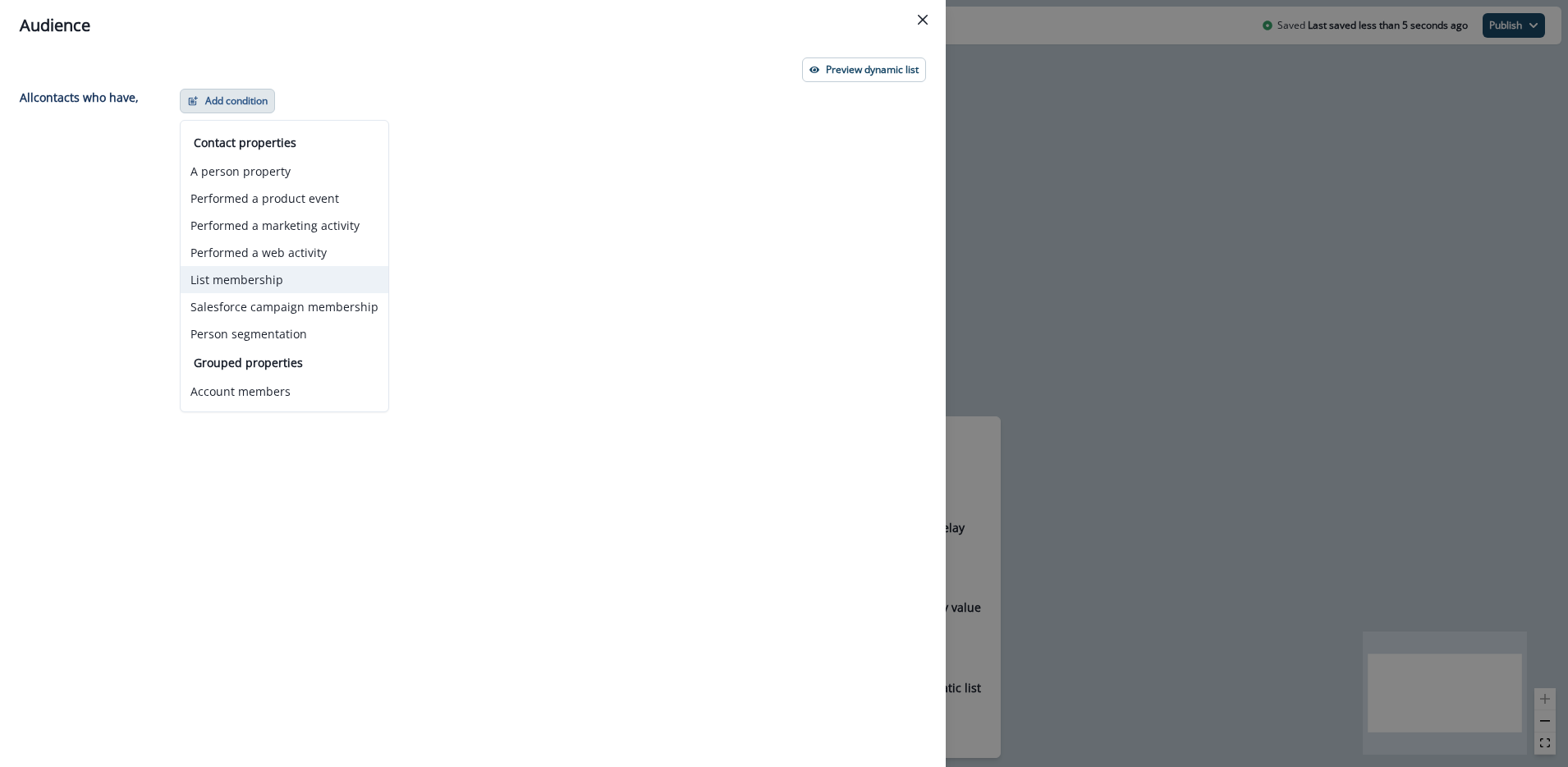
click at [250, 288] on button "List membership" at bounding box center [284, 280] width 208 height 27
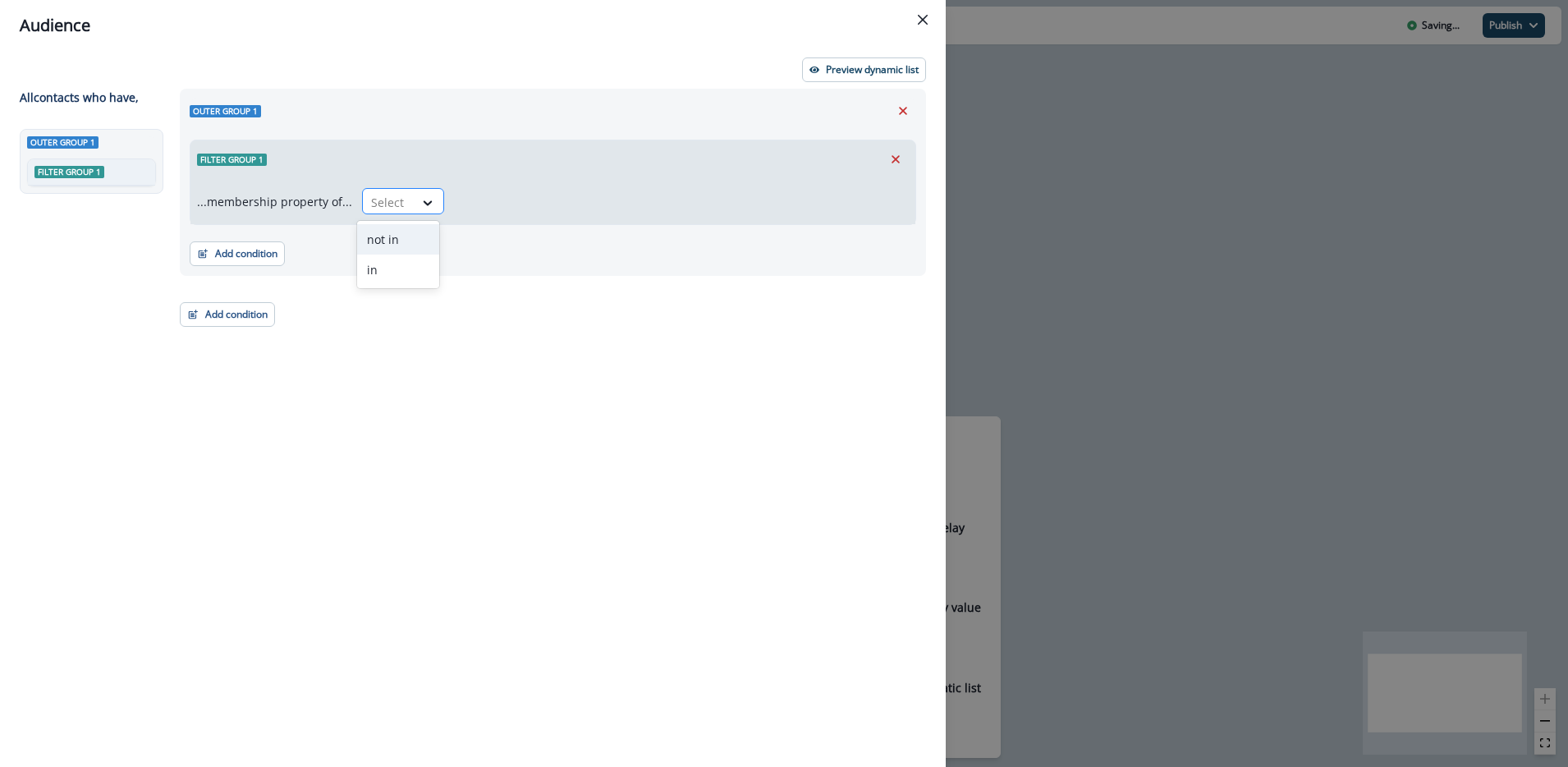
click at [399, 209] on div at bounding box center [388, 202] width 34 height 21
click at [389, 269] on div "in" at bounding box center [398, 270] width 82 height 31
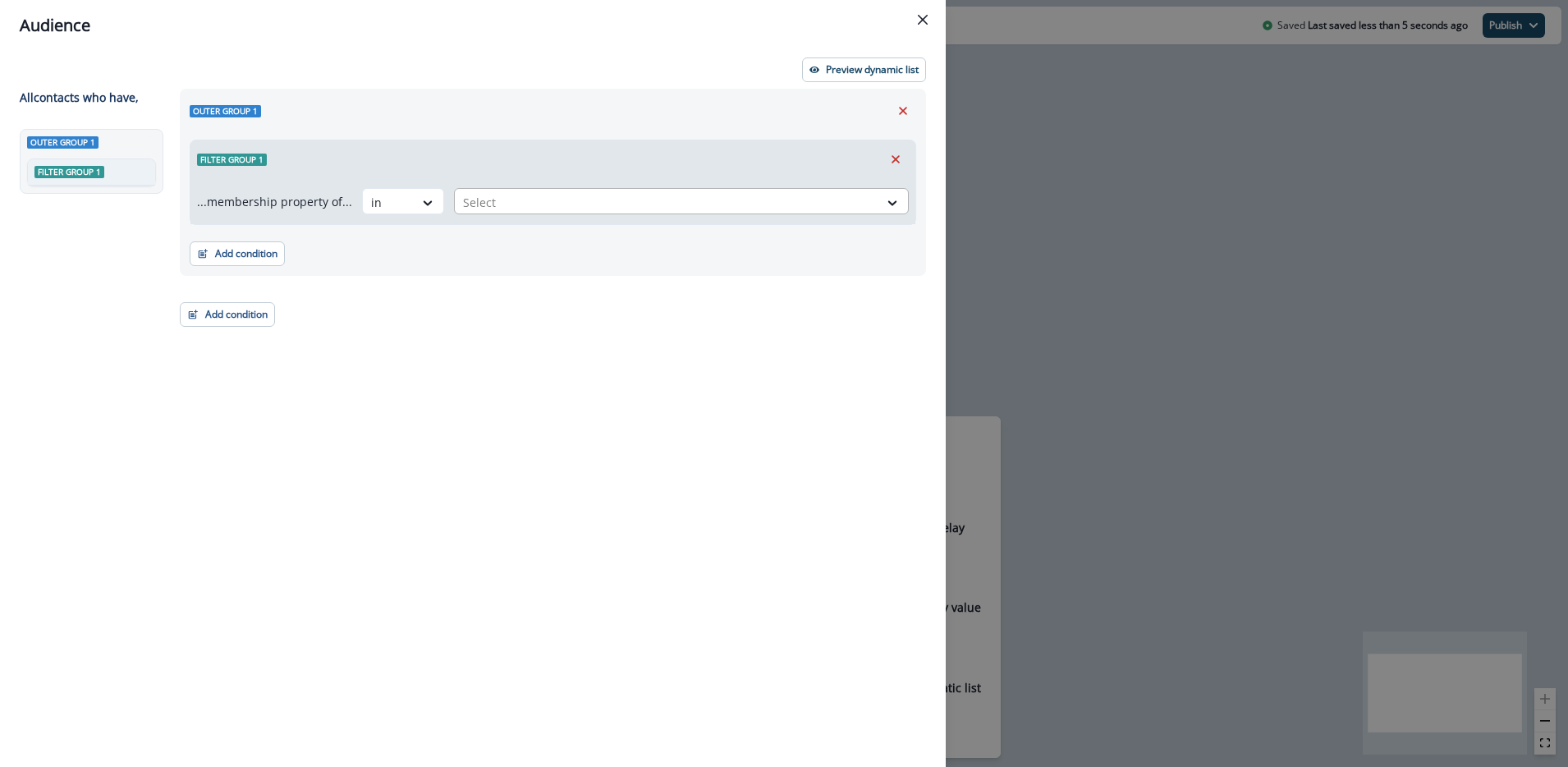
click at [562, 203] on div at bounding box center [667, 202] width 407 height 21
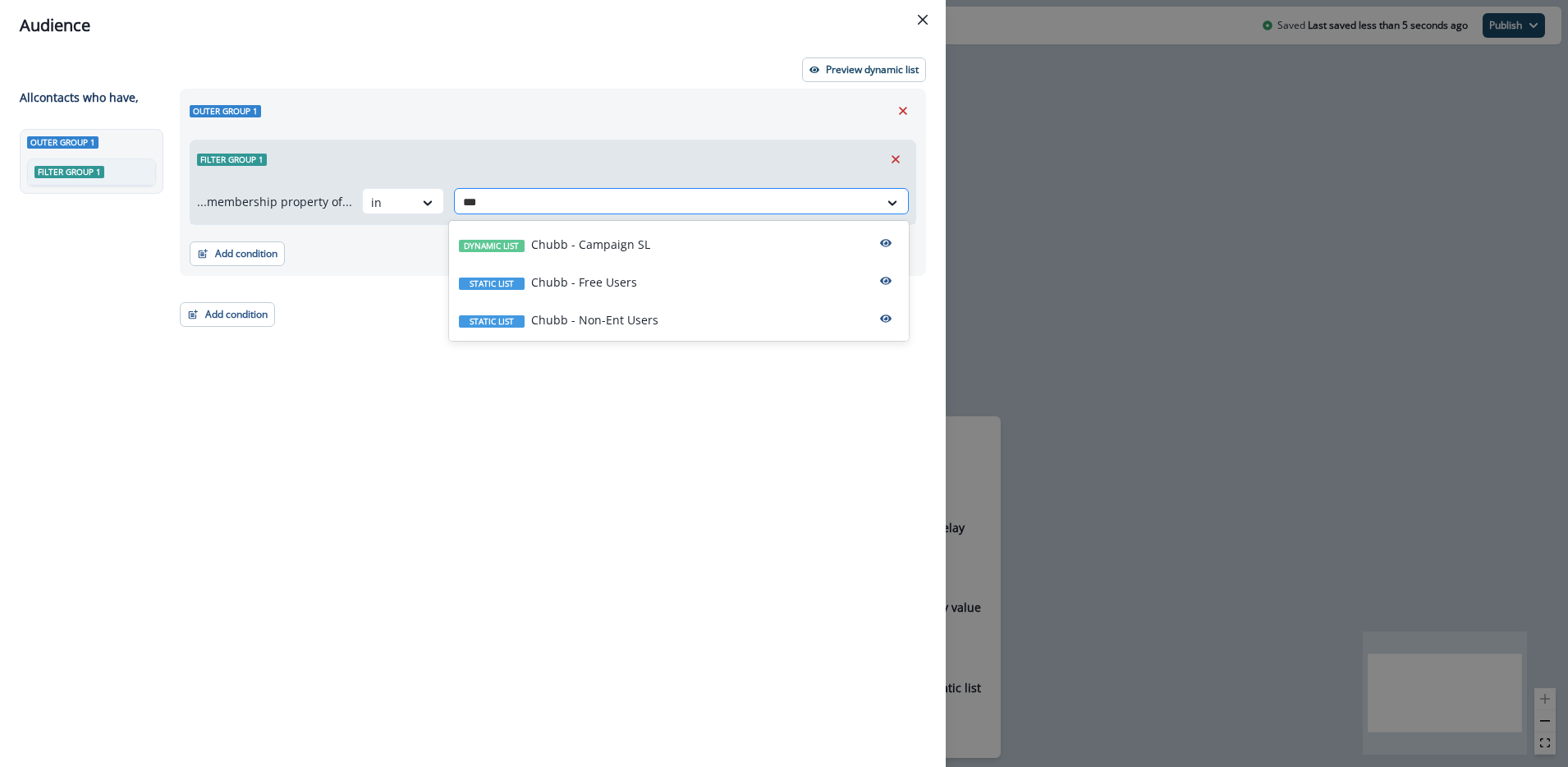
type input "****"
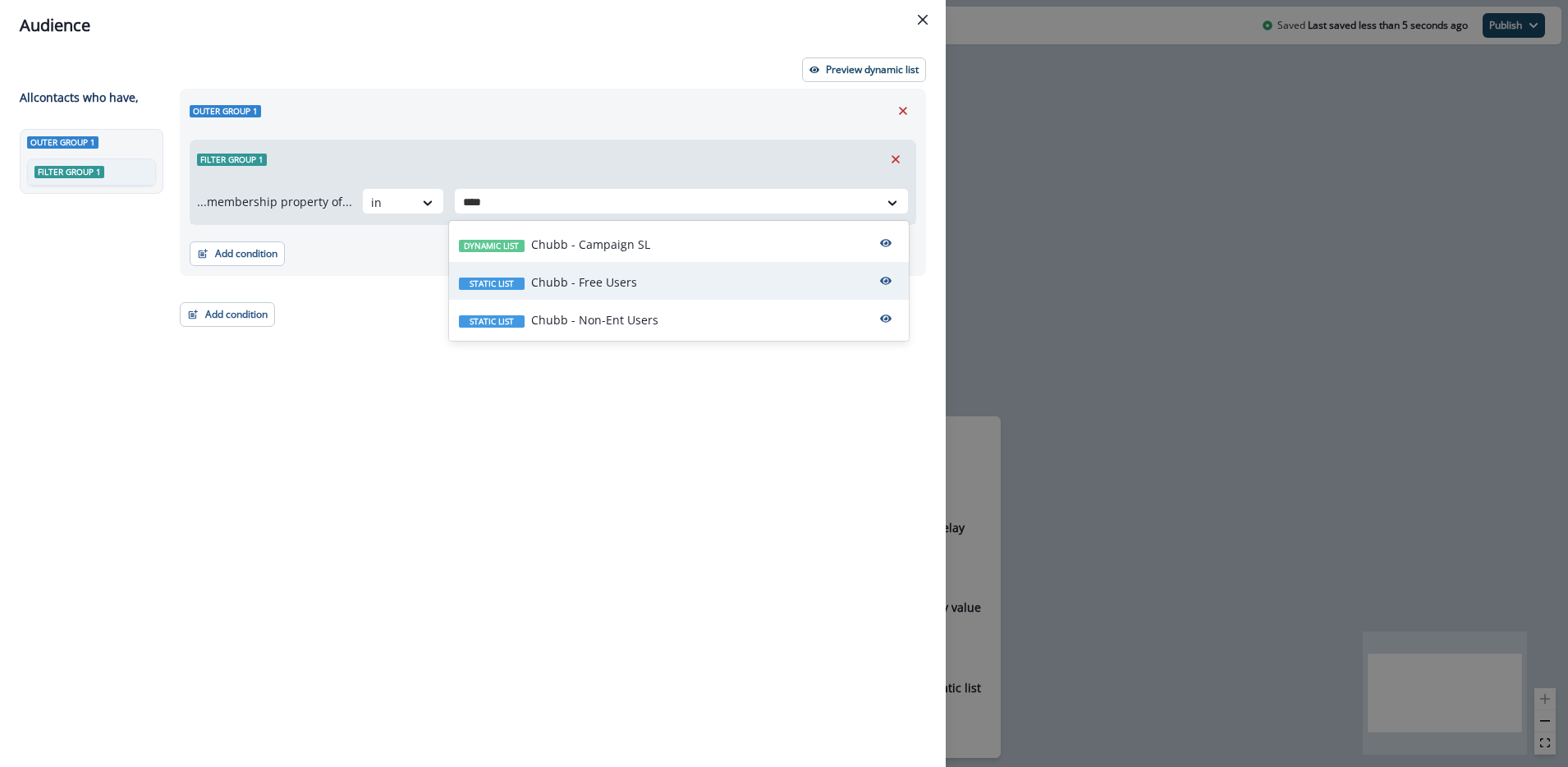
click at [594, 281] on p "Chubb - Free Users" at bounding box center [584, 282] width 106 height 17
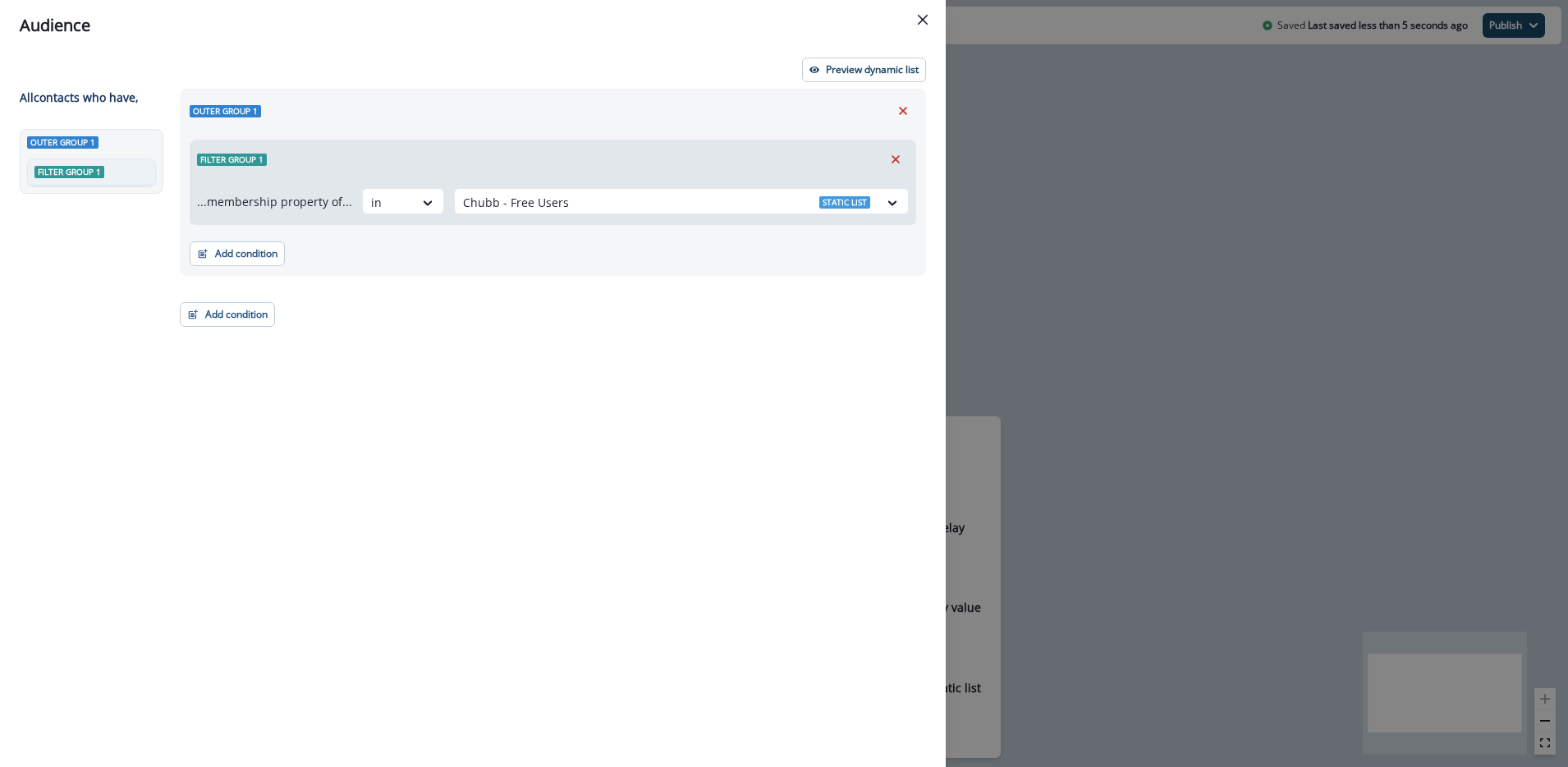
click at [566, 392] on div "Outer group 1 Filter group 1 ...membership property of... in Chubb - Free Users…" at bounding box center [547, 398] width 756 height 618
click at [243, 257] on button "Add condition" at bounding box center [237, 254] width 95 height 25
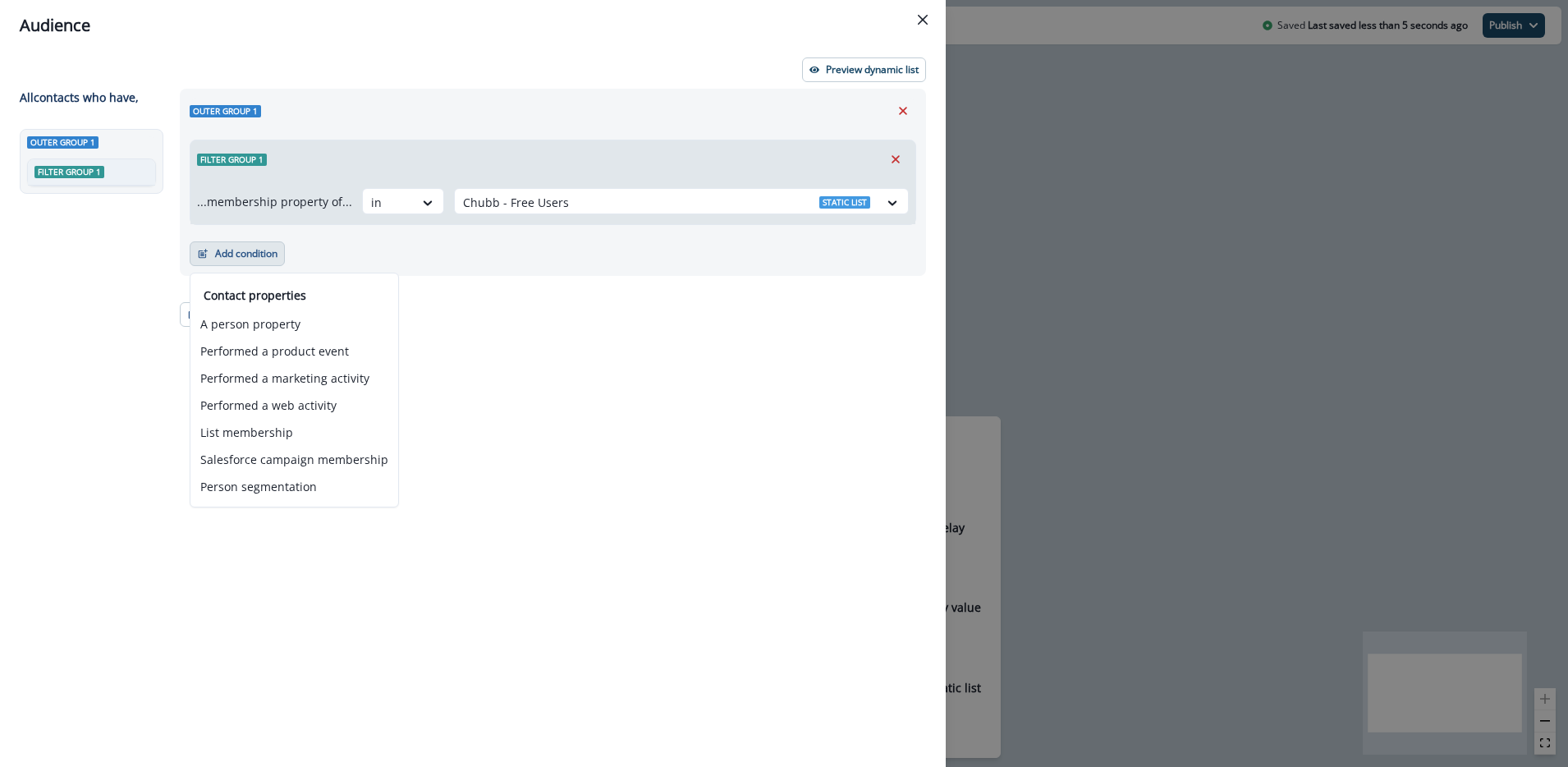
drag, startPoint x: 543, startPoint y: 320, endPoint x: 475, endPoint y: 293, distance: 73.2
click at [543, 320] on div "Outer group 1 Filter group 1 ...membership property of... in Chubb - Free Users…" at bounding box center [547, 398] width 756 height 618
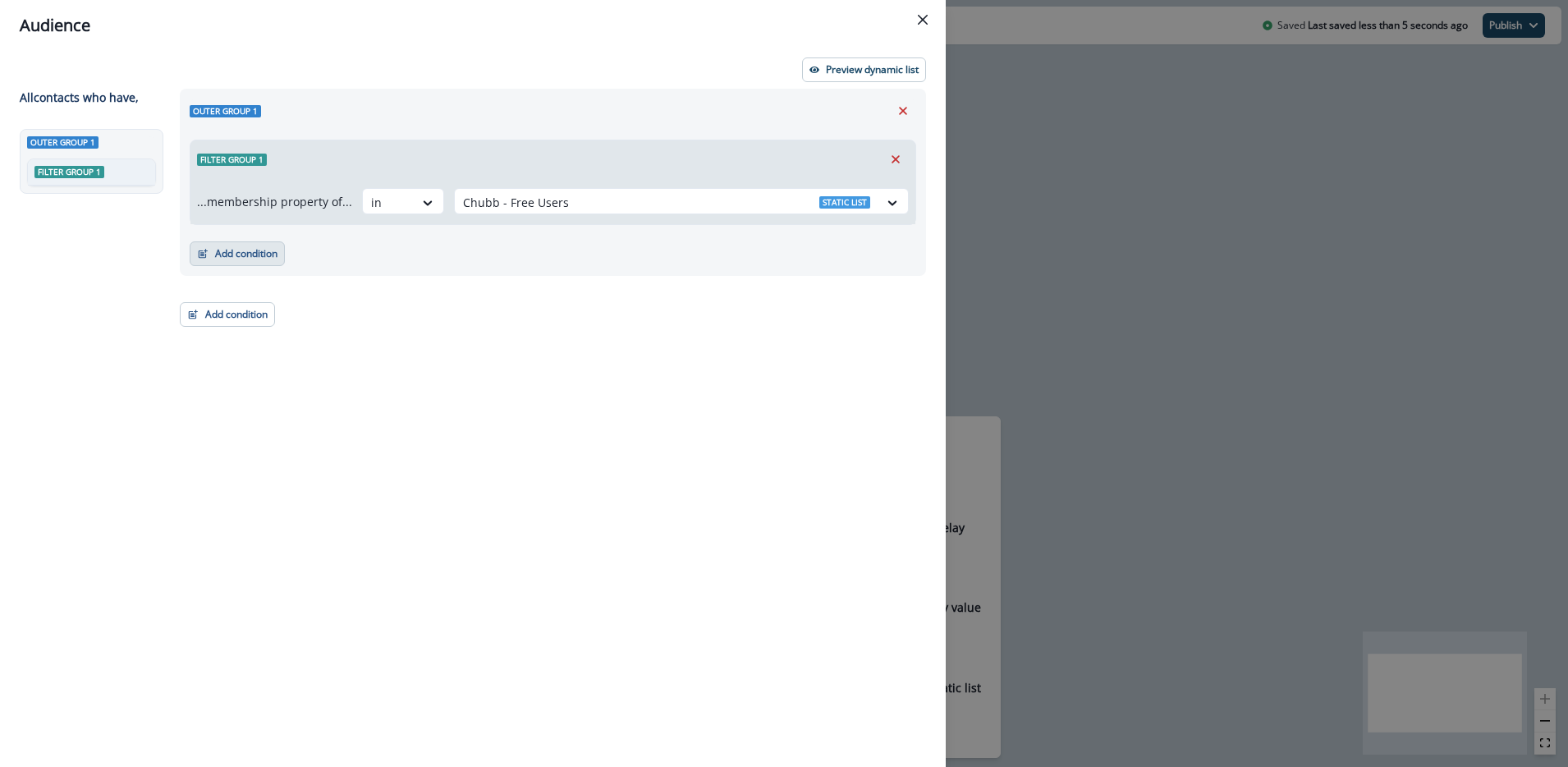
click at [224, 250] on button "Add condition" at bounding box center [237, 254] width 95 height 25
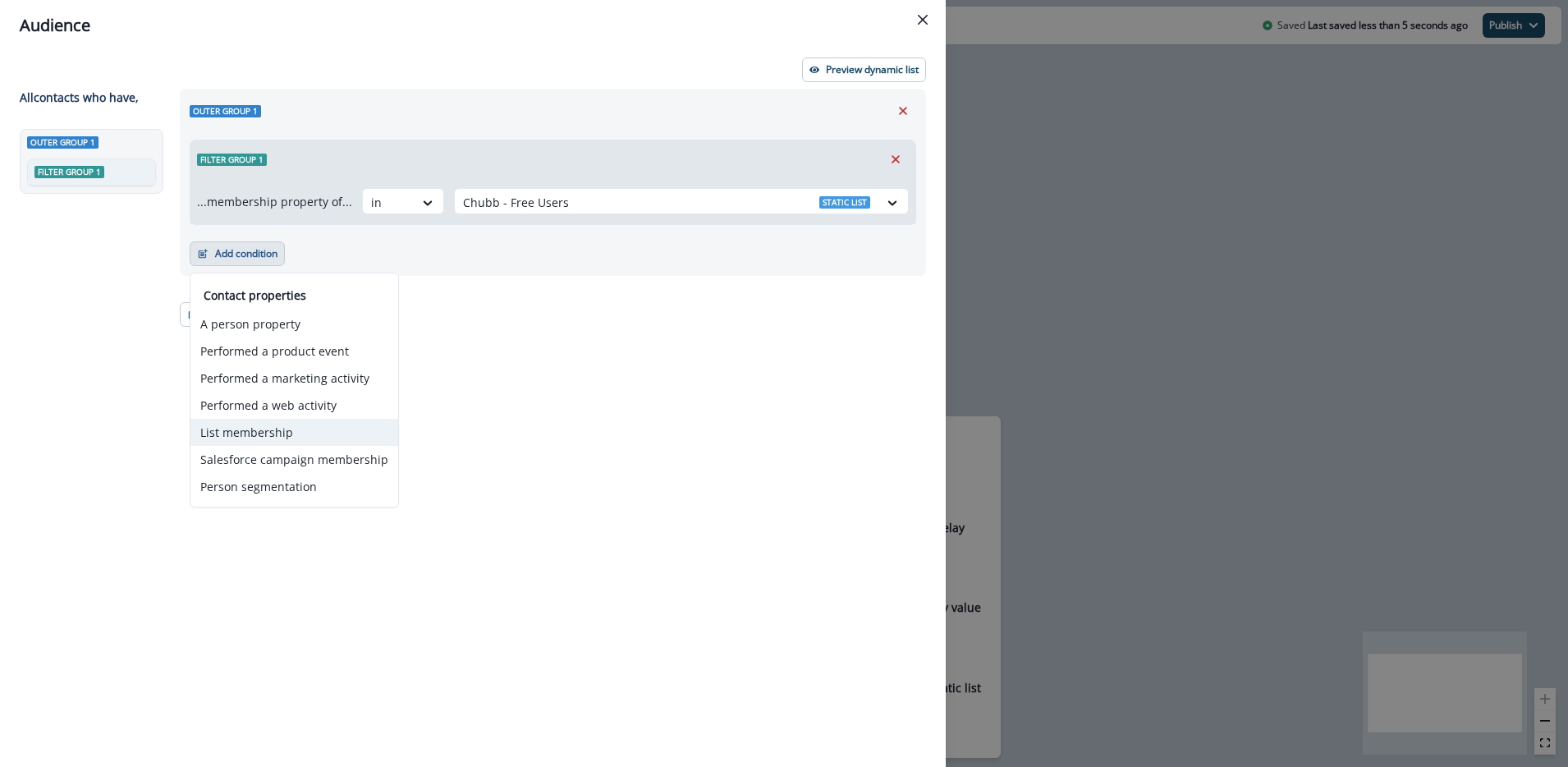
drag, startPoint x: 280, startPoint y: 428, endPoint x: 299, endPoint y: 410, distance: 26.2
click at [279, 428] on button "List membership" at bounding box center [295, 432] width 208 height 27
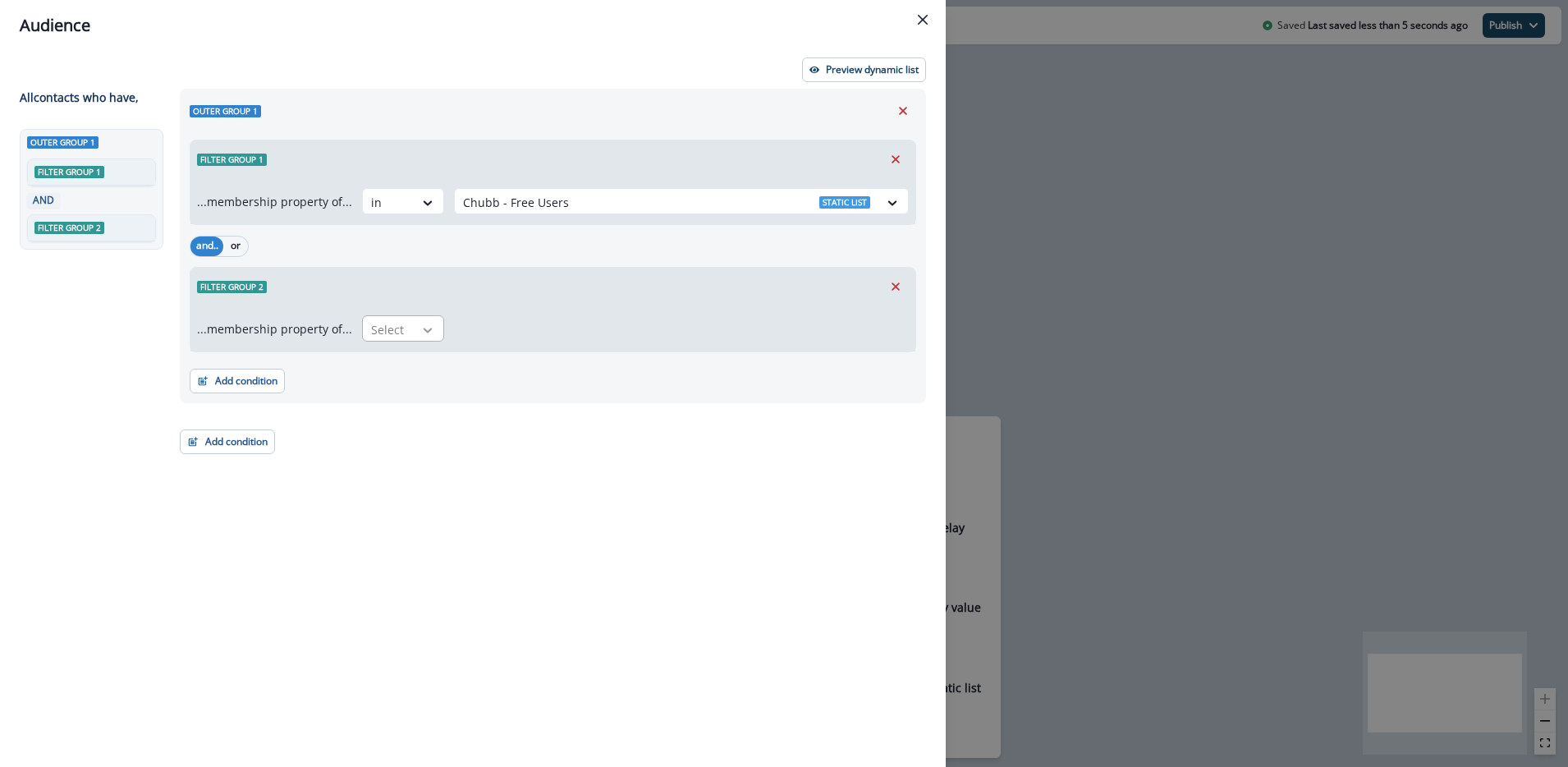
click at [422, 327] on icon at bounding box center [427, 329] width 14 height 16
click at [390, 374] on div "not in" at bounding box center [398, 366] width 82 height 31
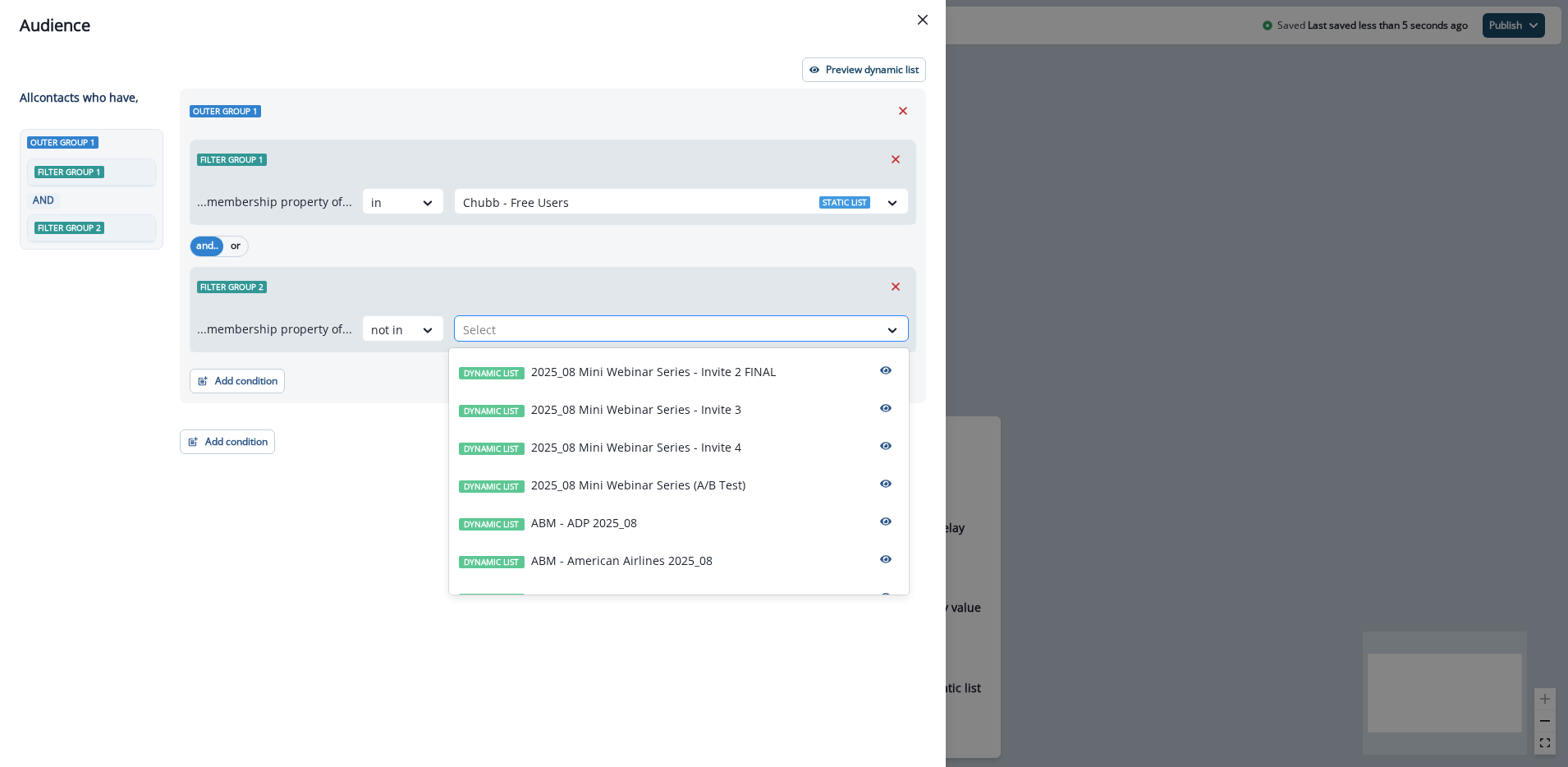
click at [508, 335] on div at bounding box center [667, 330] width 407 height 21
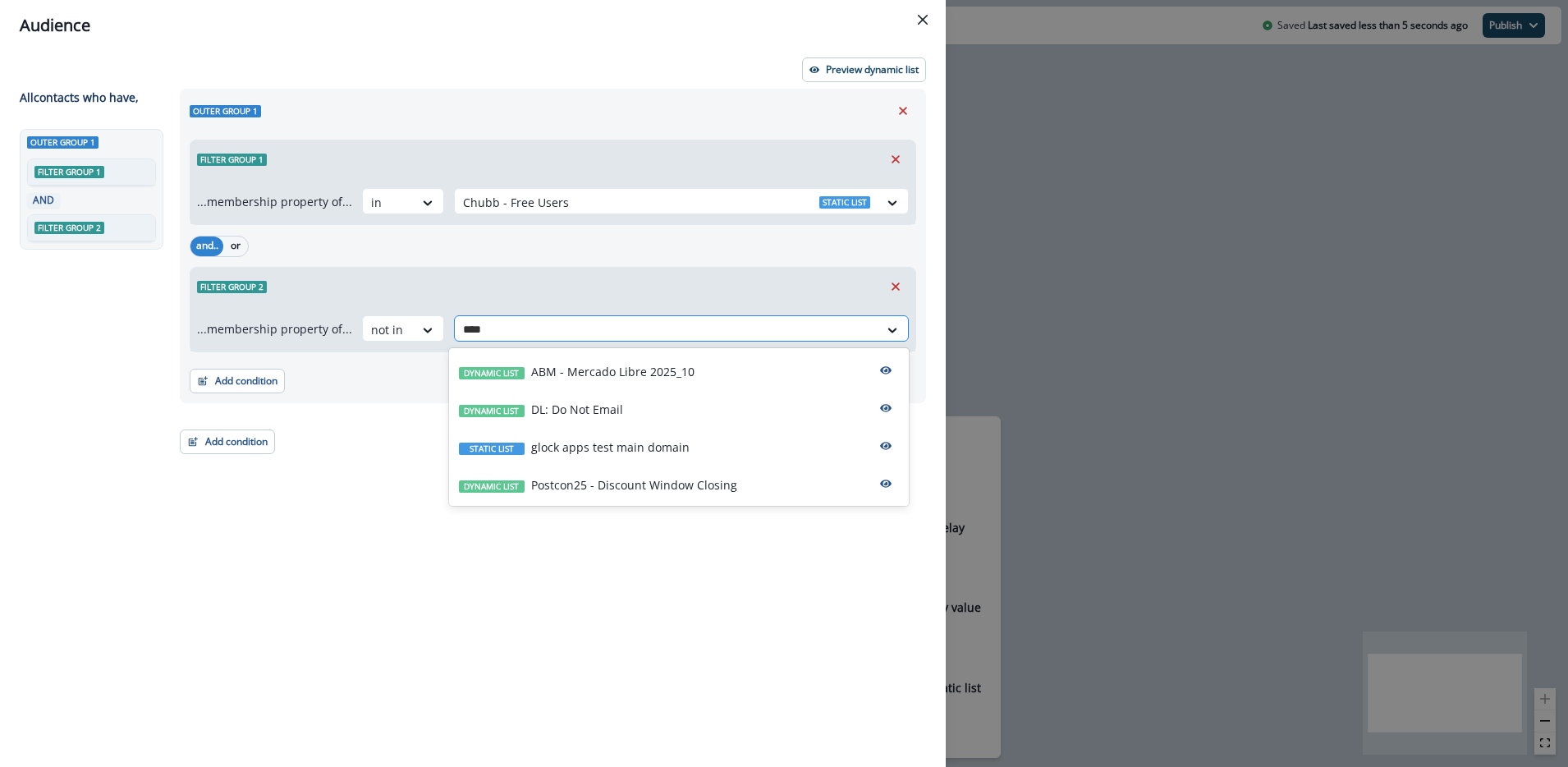
type input "*****"
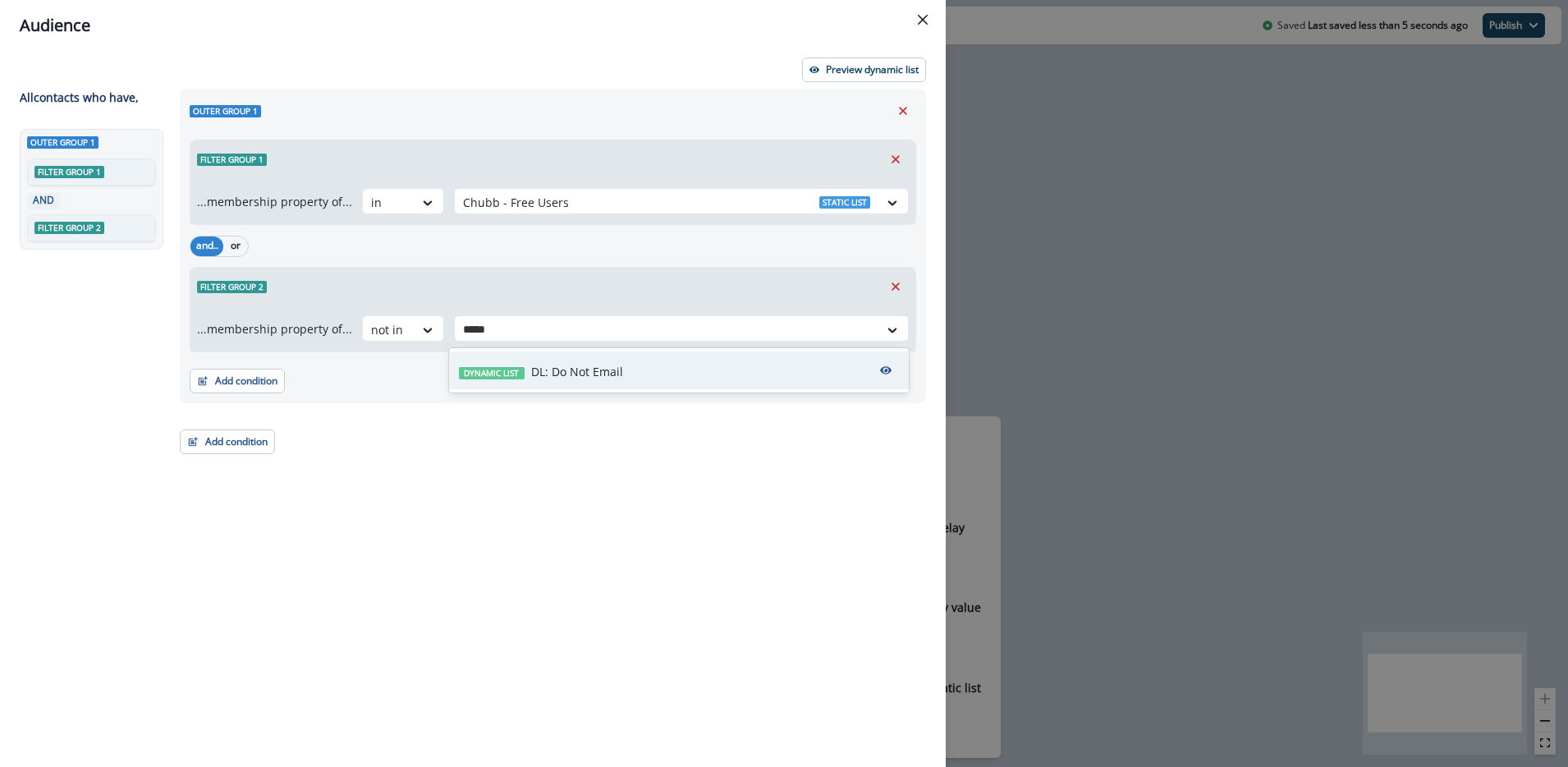
click at [548, 373] on p "DL: Do Not Email" at bounding box center [577, 372] width 92 height 17
click at [374, 562] on div "Outer group 1 Filter group 1 ...membership property of... in Chubb - Free Users…" at bounding box center [547, 398] width 756 height 618
click at [864, 68] on p "Preview dynamic list" at bounding box center [872, 70] width 93 height 11
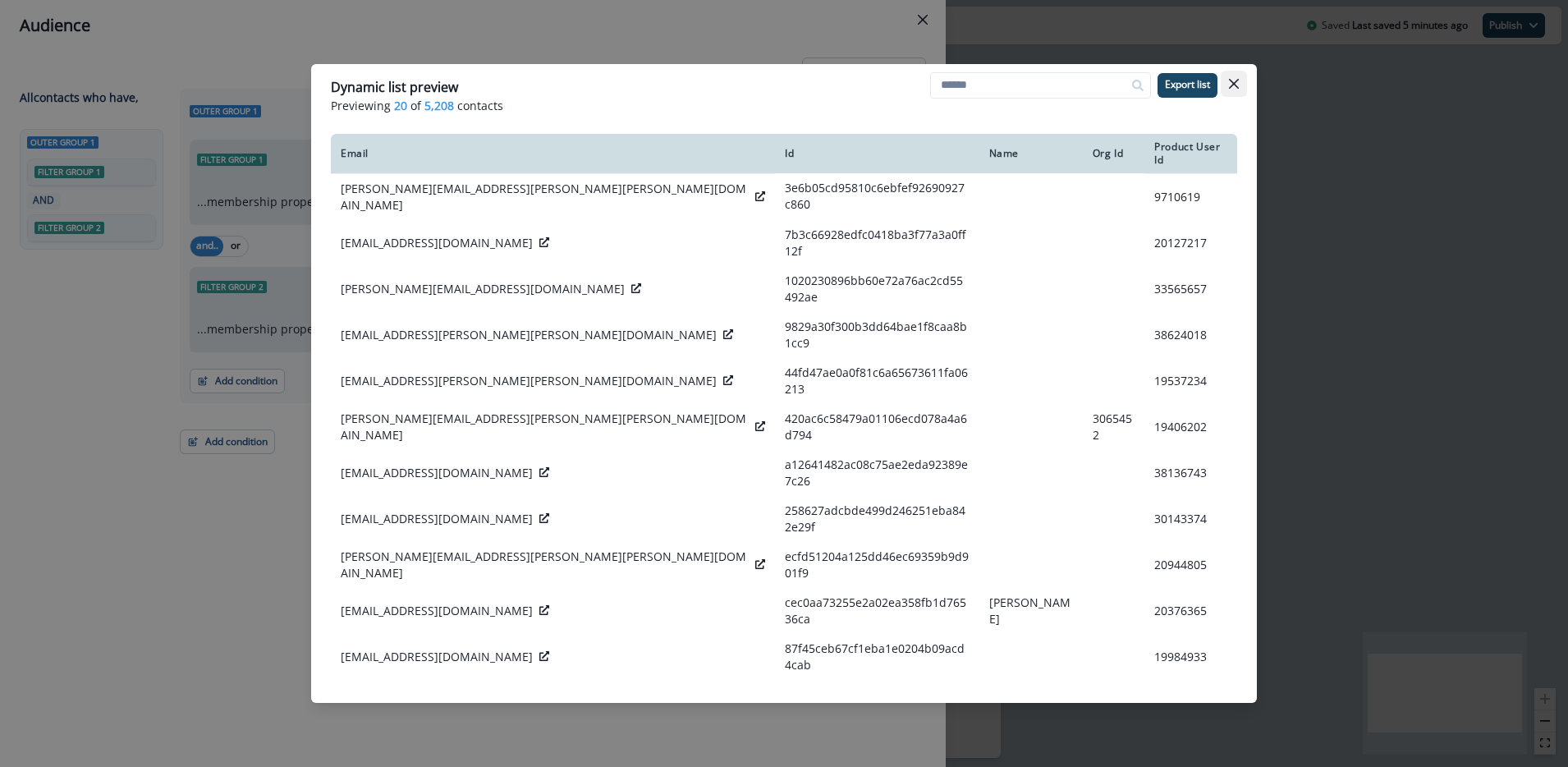
click at [1237, 86] on icon "Close" at bounding box center [1234, 84] width 10 height 10
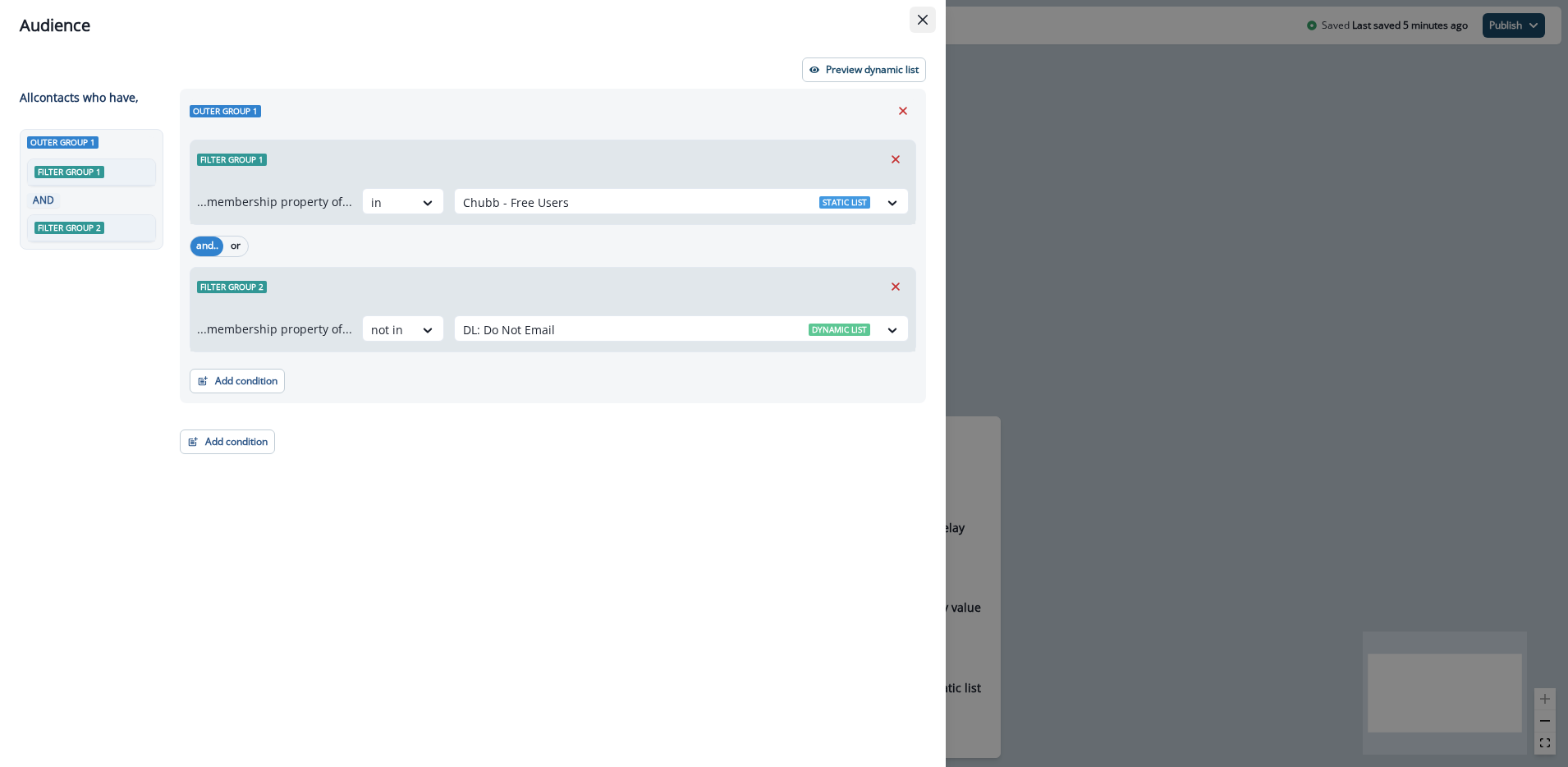
click at [924, 16] on icon "Close" at bounding box center [922, 19] width 10 height 10
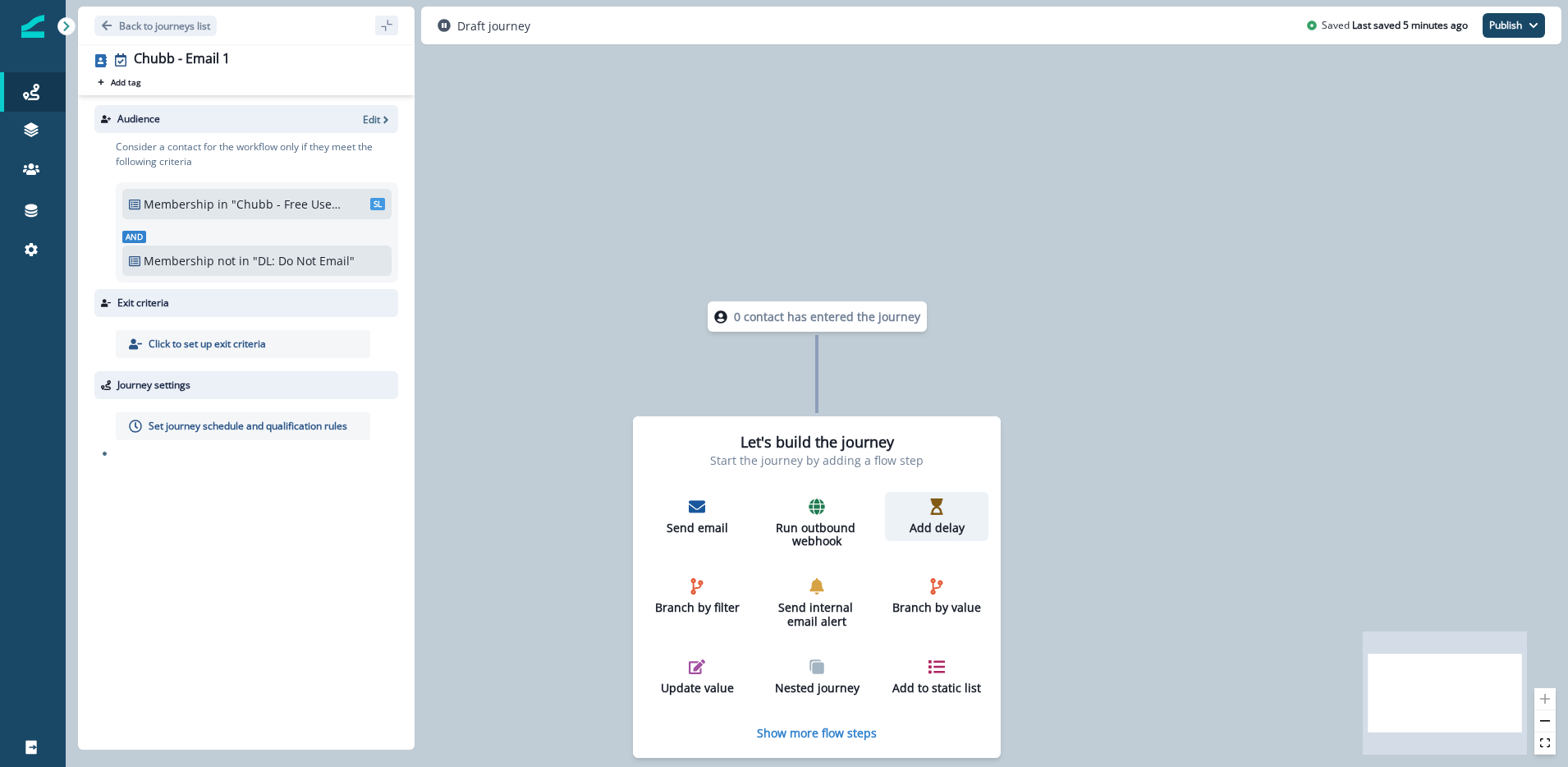
click at [937, 522] on p "Add delay" at bounding box center [937, 529] width 91 height 14
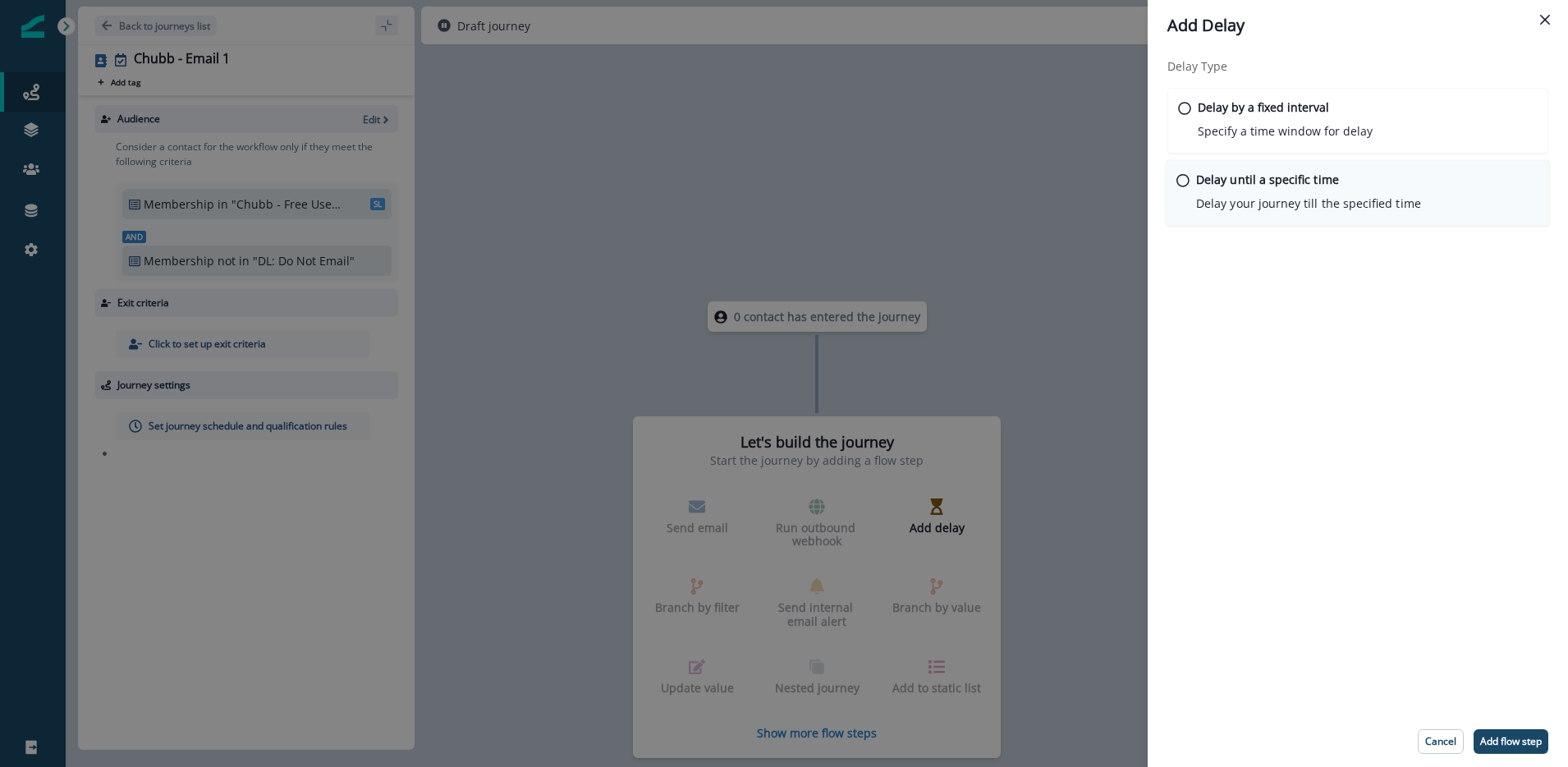
click at [1380, 210] on p "Delay your journey till the specified time" at bounding box center [1309, 203] width 225 height 17
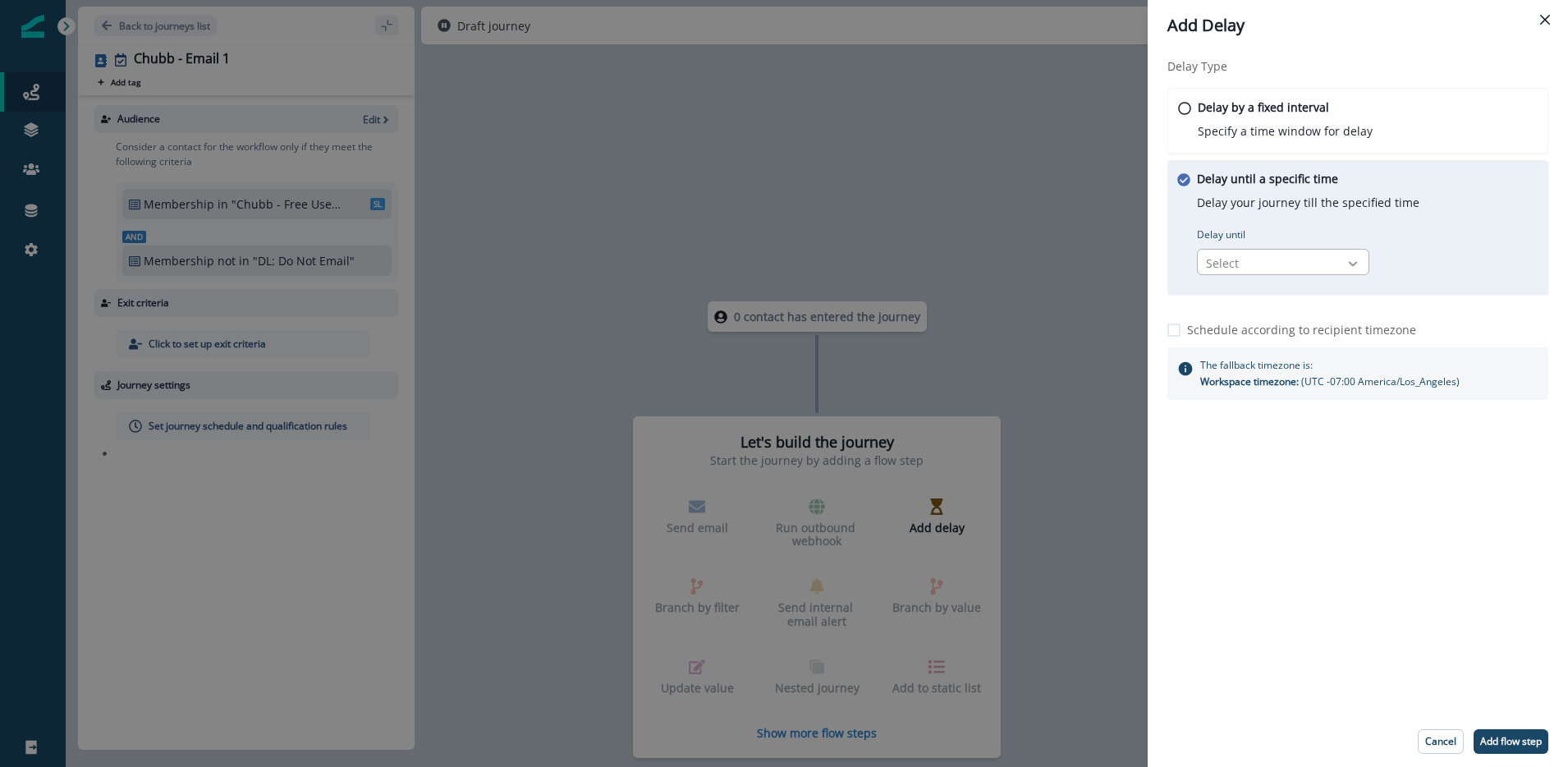
click at [1360, 259] on icon at bounding box center [1352, 263] width 14 height 16
click at [1294, 340] on div "Specific date and time" at bounding box center [1283, 331] width 173 height 31
click at [1525, 260] on input "Date and time" at bounding box center [1458, 262] width 164 height 27
click at [1469, 623] on div "Delay Type Delay by a fixed interval Specify a time window for delay Delay unti…" at bounding box center [1357, 383] width 421 height 665
click at [1496, 737] on p "Add flow step" at bounding box center [1511, 741] width 62 height 11
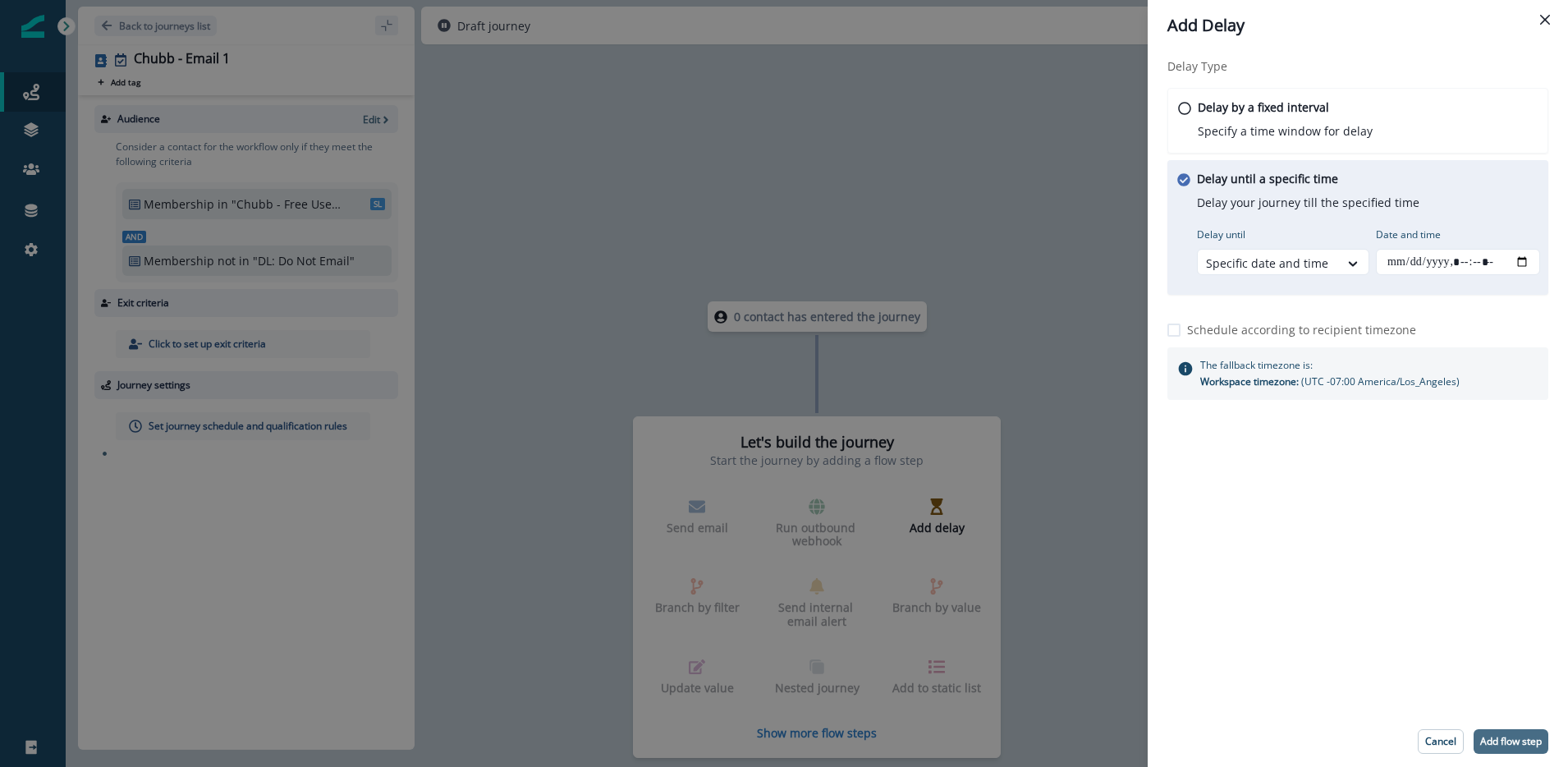
type input "**********"
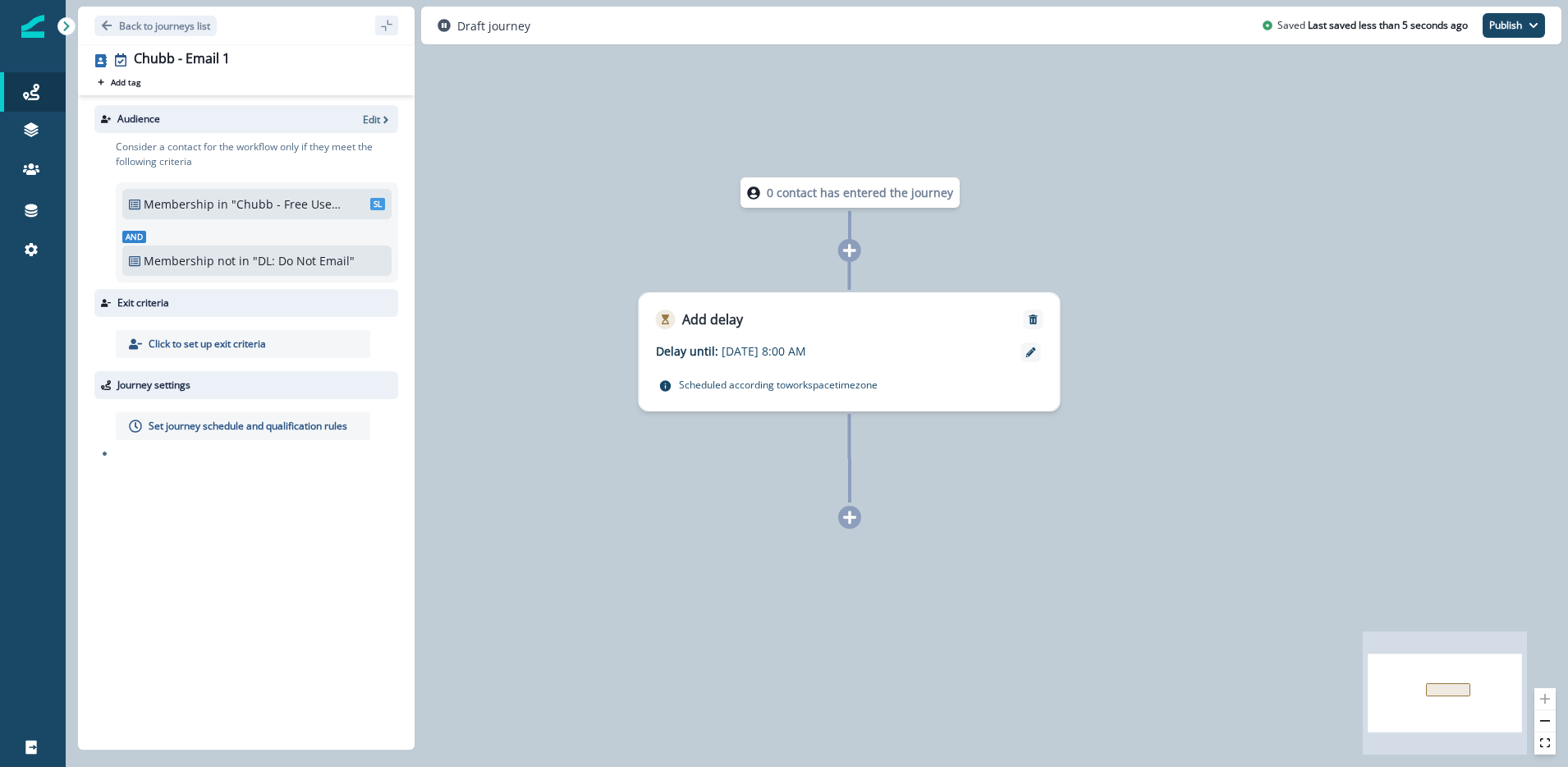
click at [853, 522] on icon at bounding box center [849, 517] width 14 height 14
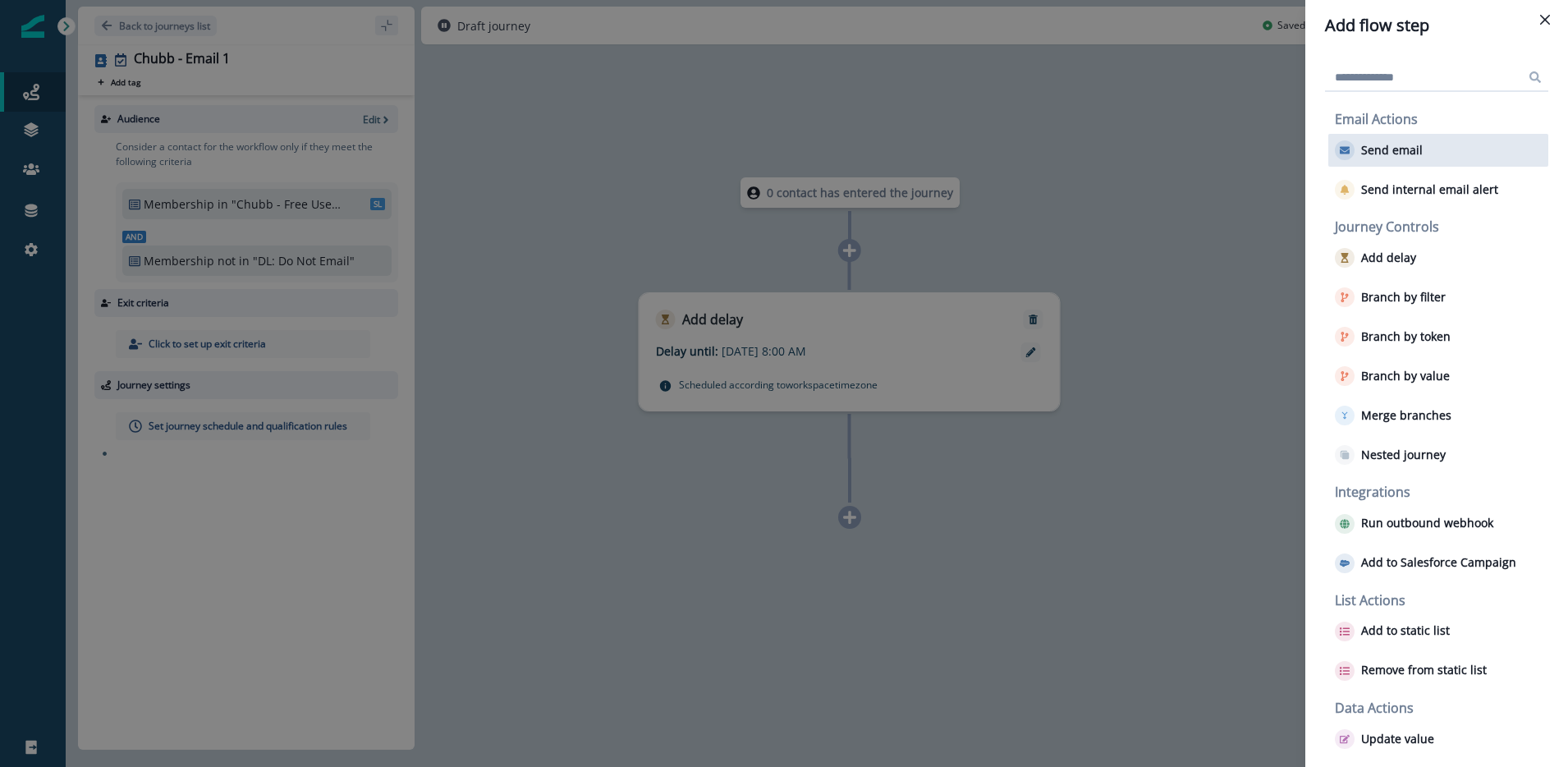
click at [1409, 149] on p "Send email" at bounding box center [1392, 151] width 62 height 14
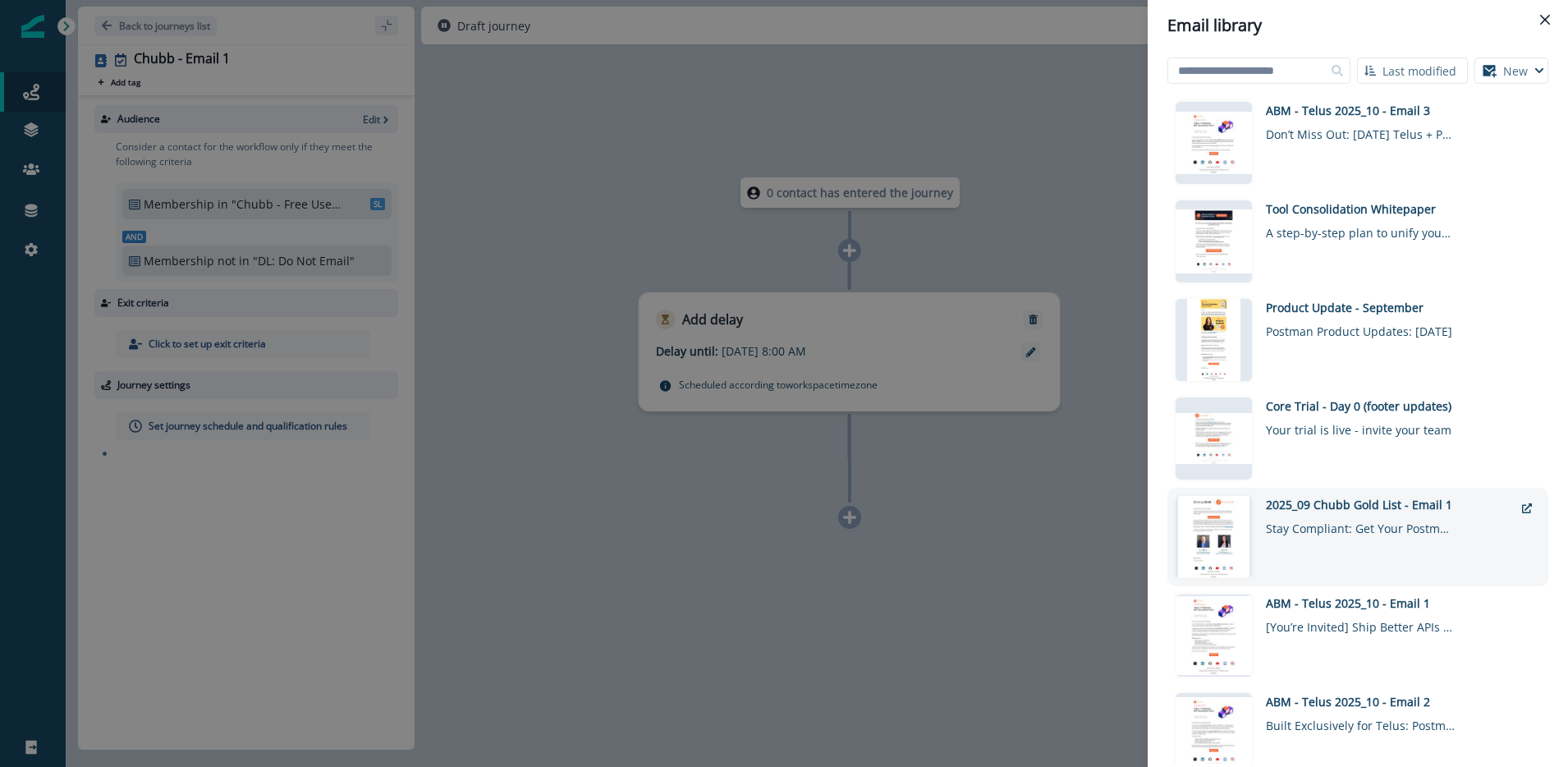
click at [1384, 511] on div "2025_09 Chubb Gold List - Email 1" at bounding box center [1390, 505] width 248 height 17
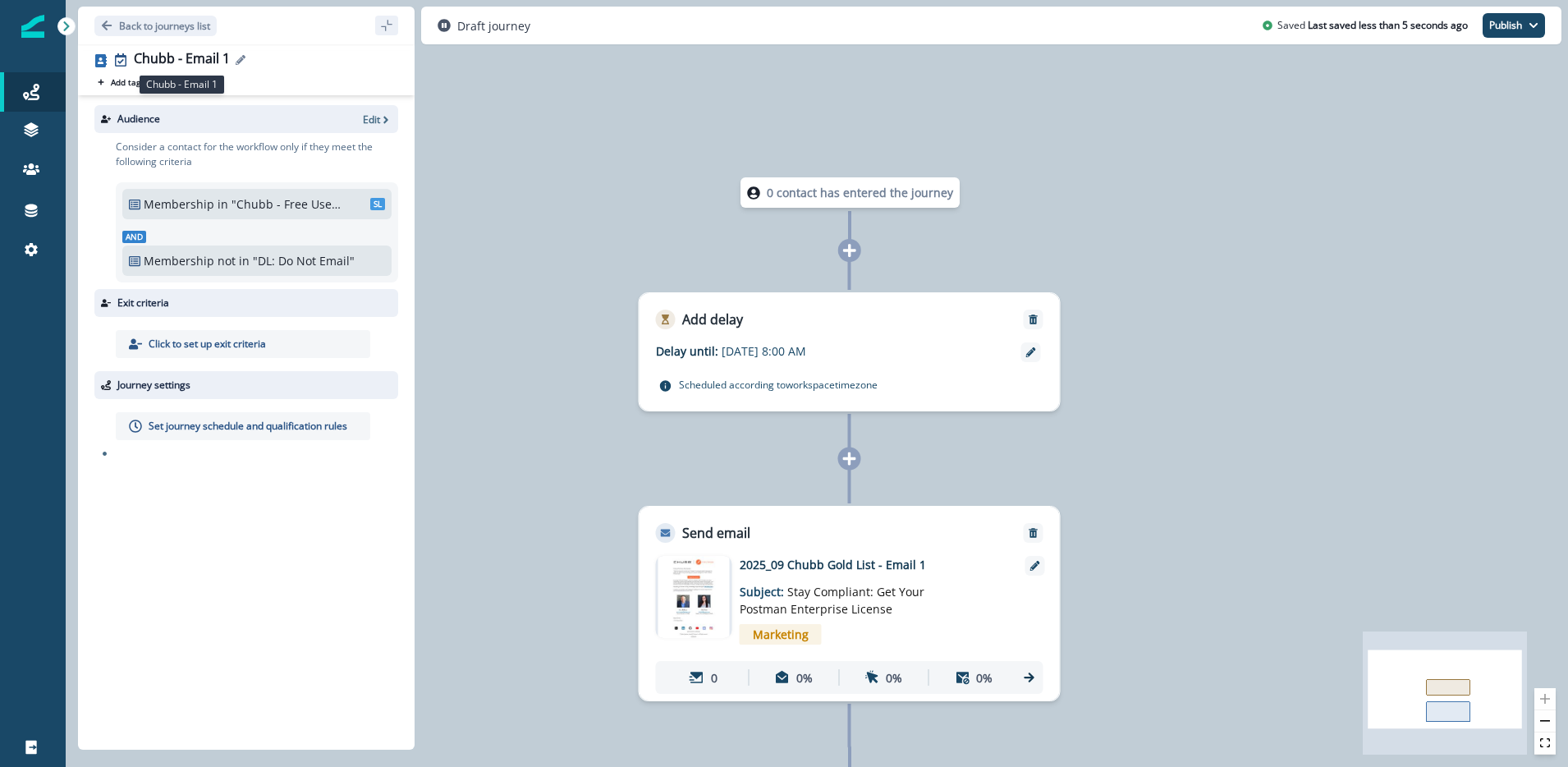
click at [138, 56] on div "Chubb - Email 1" at bounding box center [181, 59] width 96 height 18
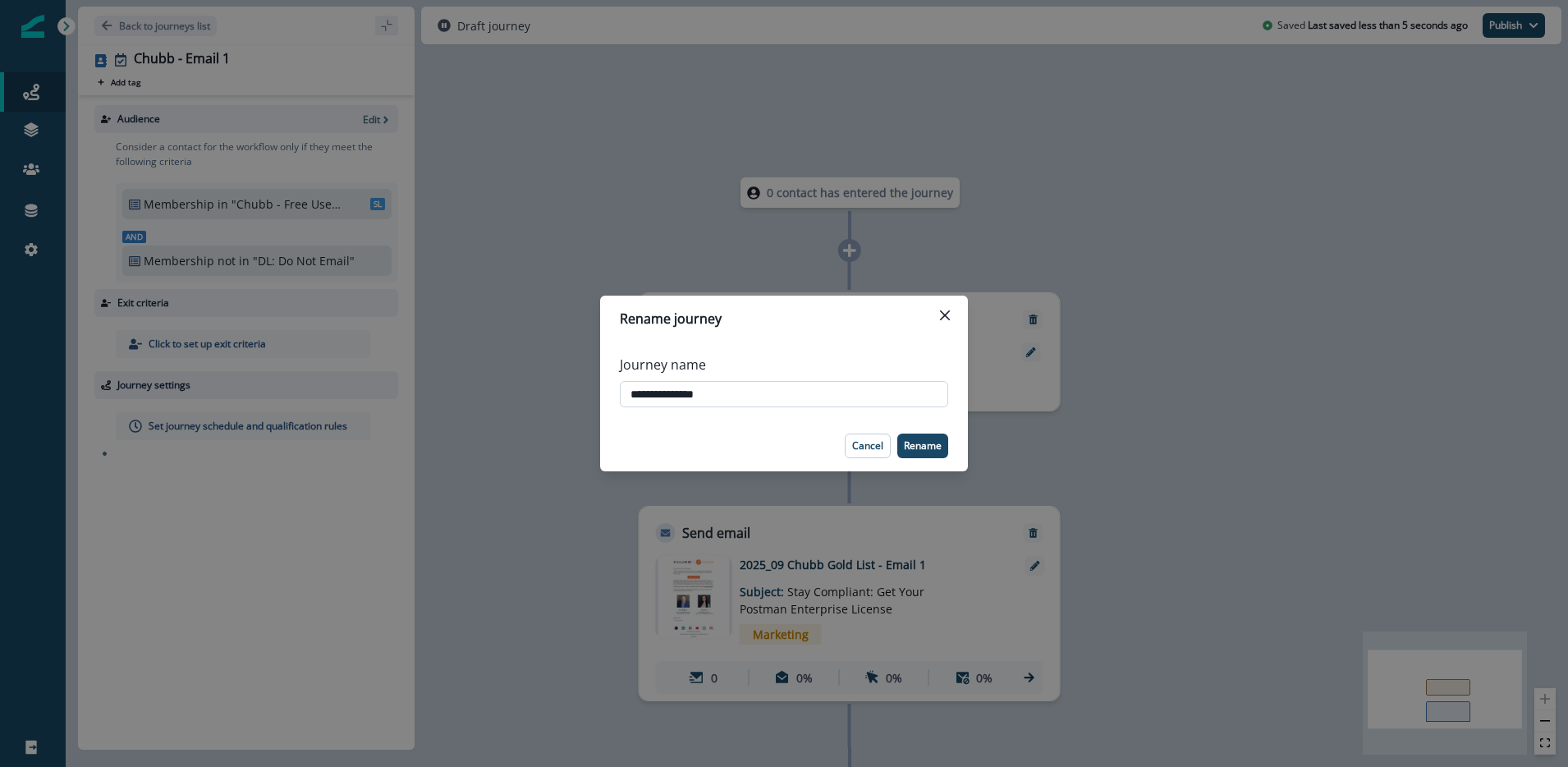
click at [628, 392] on input "**********" at bounding box center [784, 394] width 328 height 27
type input "**********"
click at [934, 445] on p "Rename" at bounding box center [923, 446] width 38 height 11
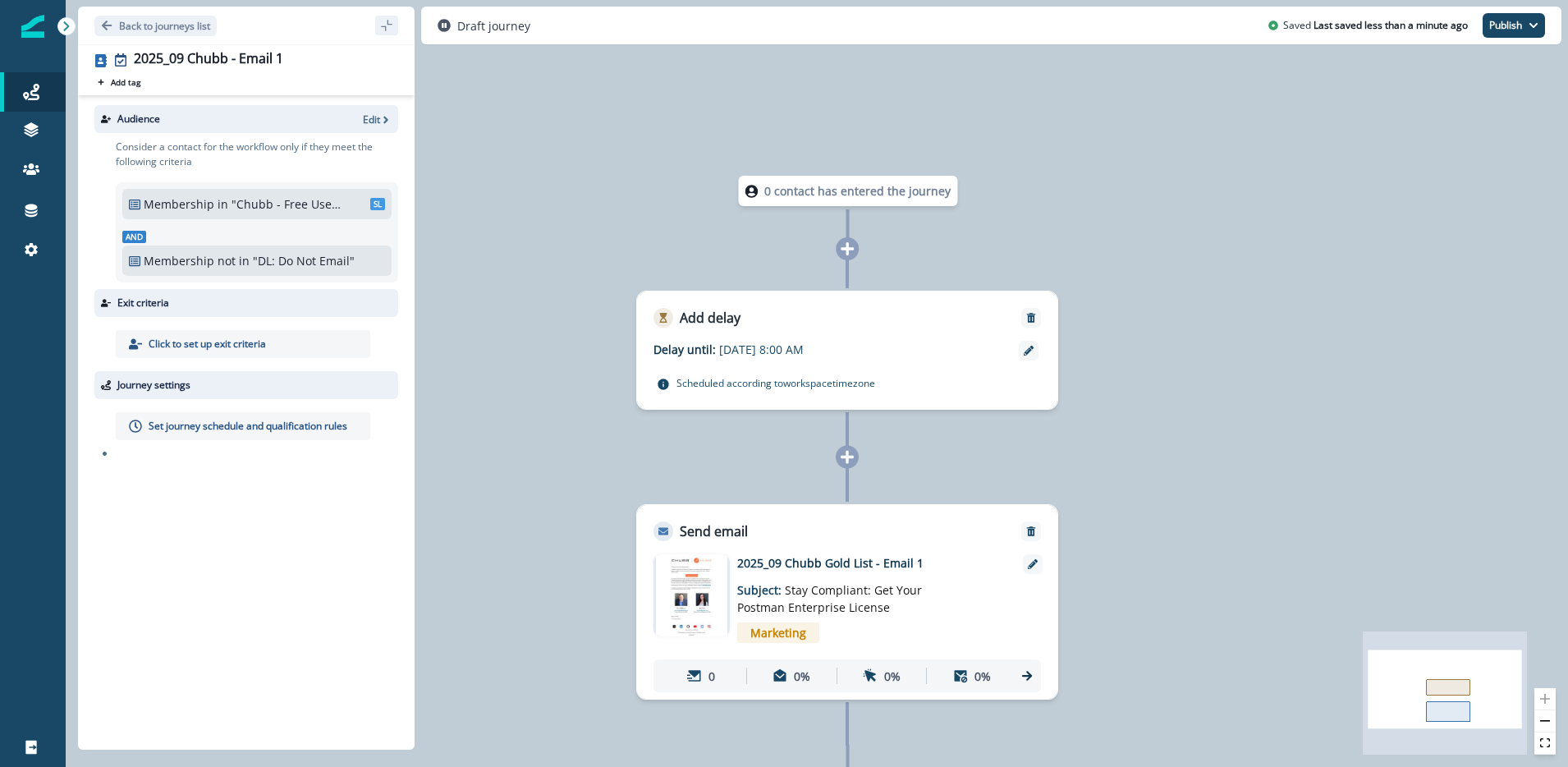
click at [537, 346] on div "0 contact has entered the journey Add delay Delay until: [DATE] 8:00 AM Delay d…" at bounding box center [816, 384] width 1502 height 767
